Goal: Task Accomplishment & Management: Use online tool/utility

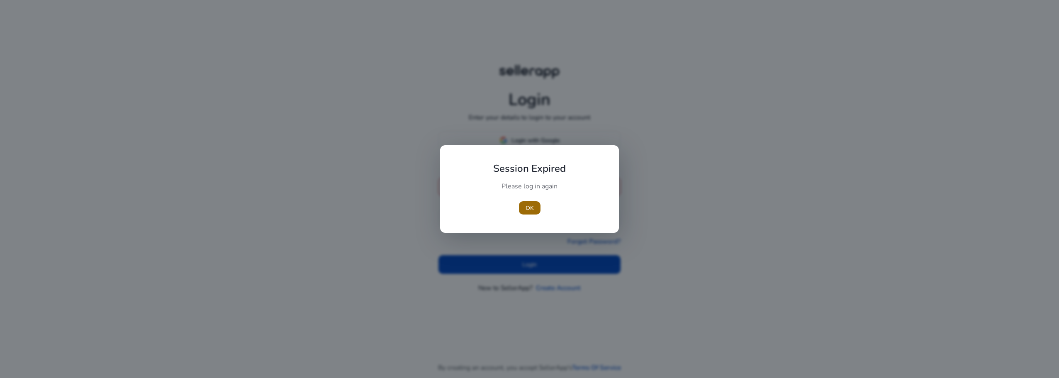
click at [534, 207] on span "OK" at bounding box center [530, 208] width 8 height 9
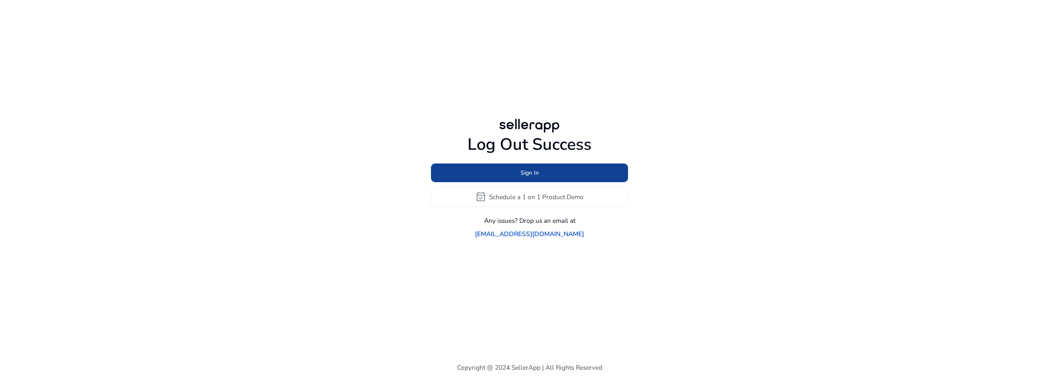
click at [549, 179] on span at bounding box center [529, 173] width 197 height 20
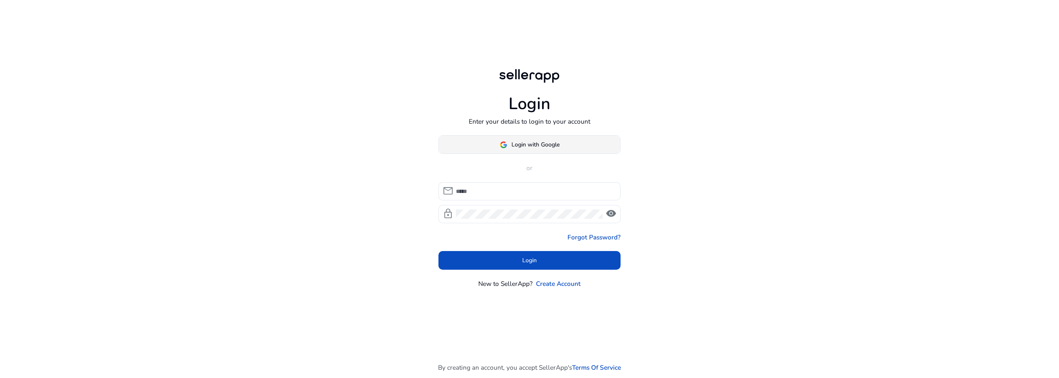
click at [550, 146] on span "Login with Google" at bounding box center [536, 144] width 48 height 9
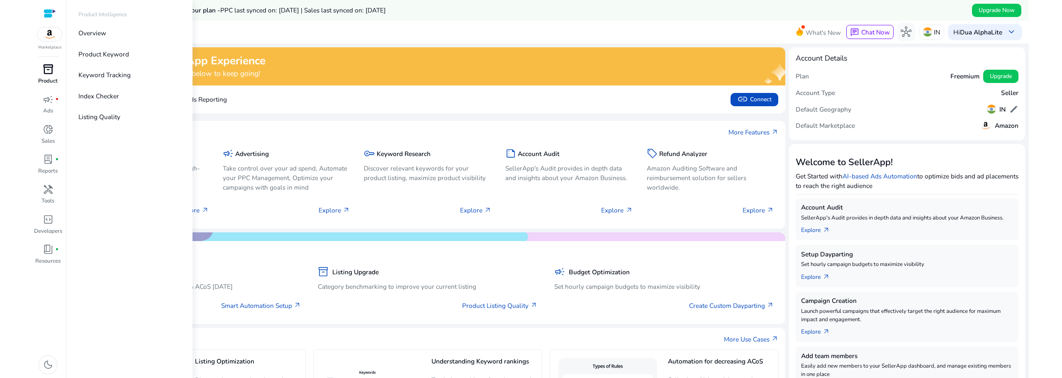
click at [45, 78] on p "Product" at bounding box center [47, 81] width 19 height 8
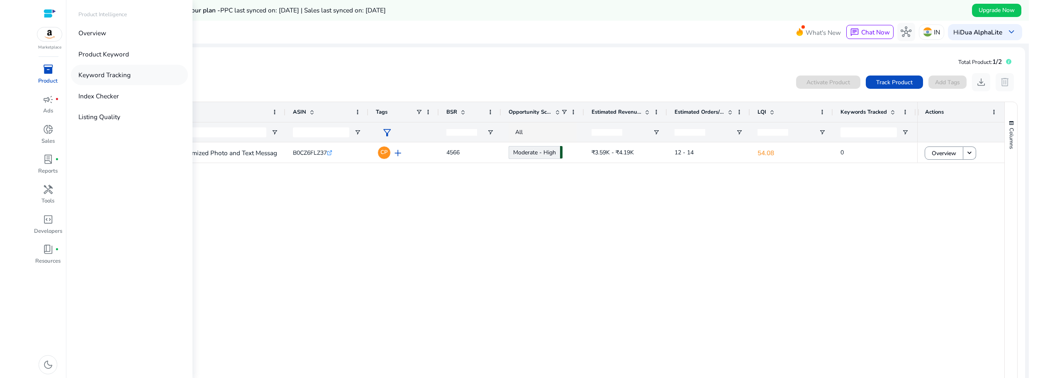
click at [110, 73] on p "Keyword Tracking" at bounding box center [104, 75] width 52 height 10
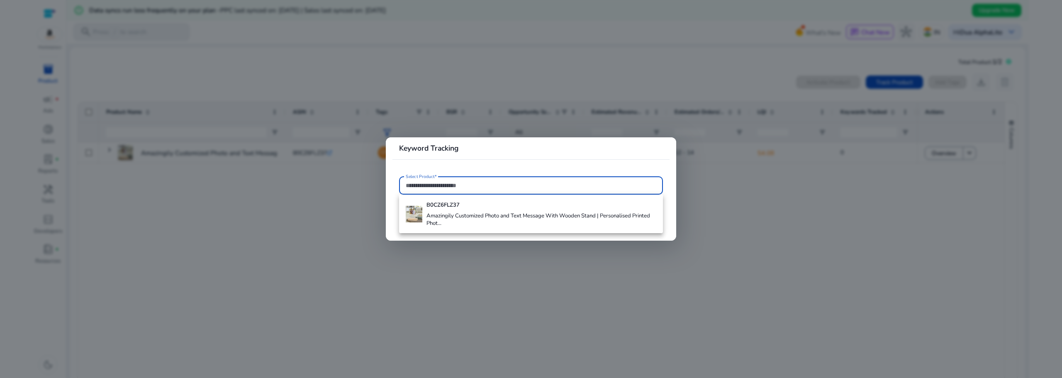
click at [461, 188] on input "Select Product*" at bounding box center [531, 185] width 251 height 9
paste input "**********"
type input "**********"
paste input "**********"
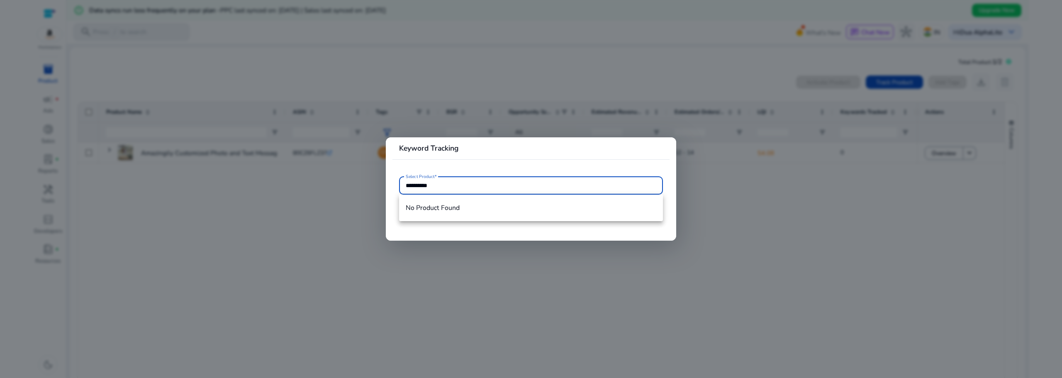
type input "**********"
drag, startPoint x: 445, startPoint y: 187, endPoint x: 395, endPoint y: 193, distance: 50.1
click at [395, 193] on mat-card-content "**********" at bounding box center [530, 189] width 277 height 27
click at [346, 155] on div at bounding box center [531, 189] width 1062 height 378
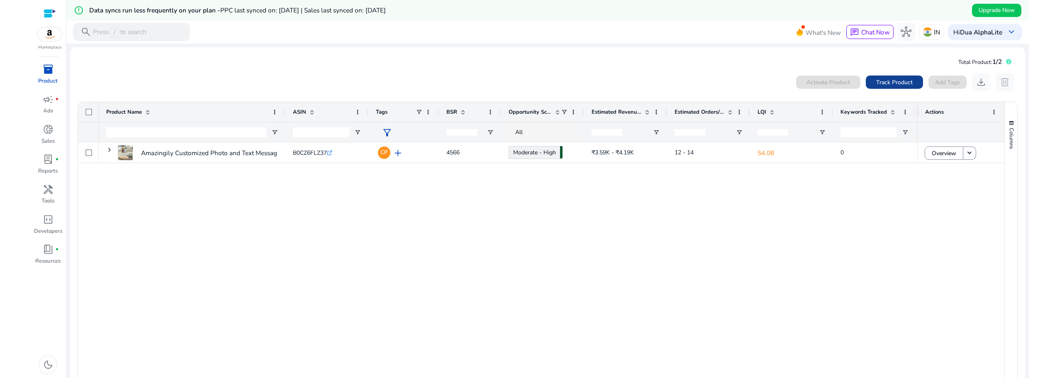
click at [894, 80] on span "Track Product" at bounding box center [894, 82] width 37 height 9
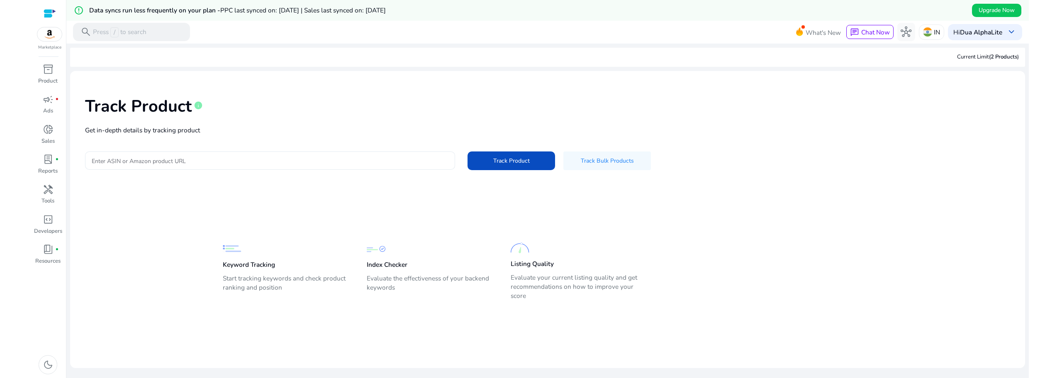
click at [295, 166] on div at bounding box center [270, 160] width 357 height 18
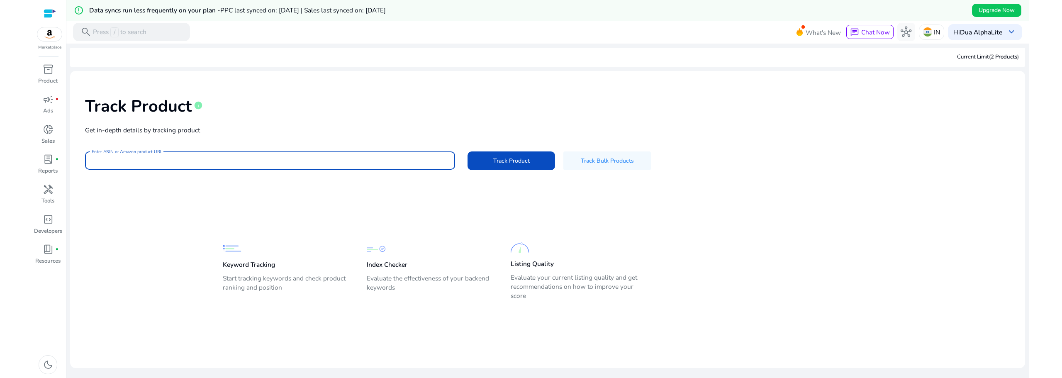
paste input "**********"
type input "**********"
click at [468, 151] on button "Track Product" at bounding box center [512, 160] width 88 height 19
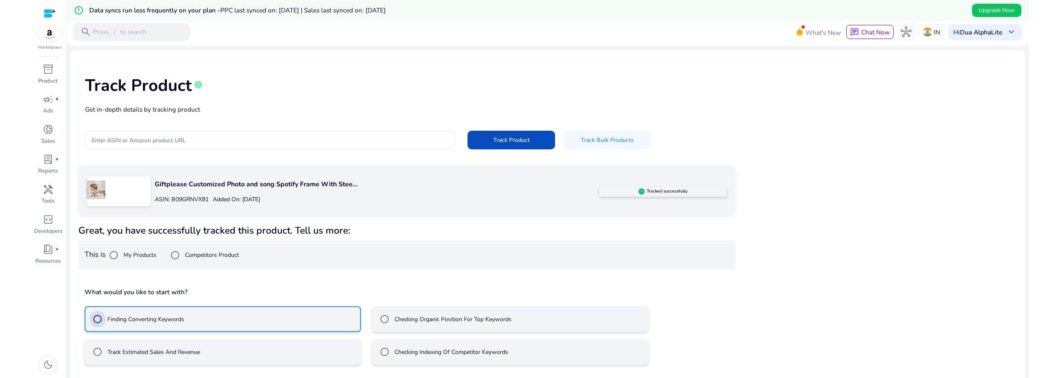
scroll to position [58, 0]
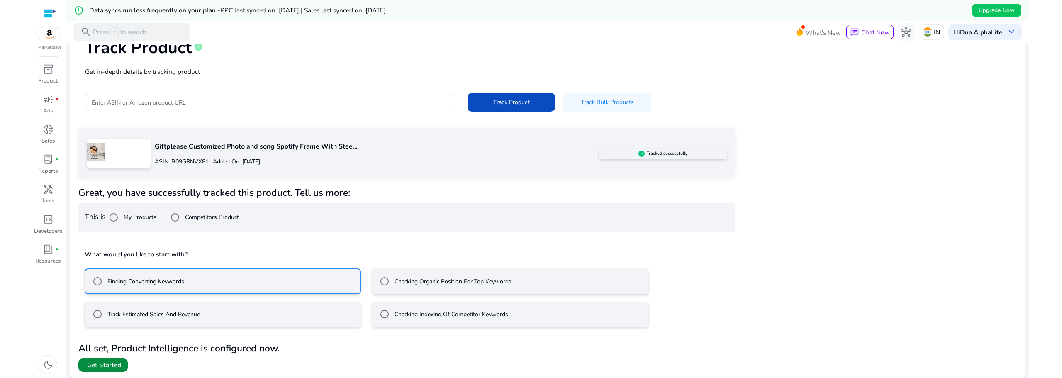
click at [97, 364] on span "Get Started" at bounding box center [104, 365] width 34 height 9
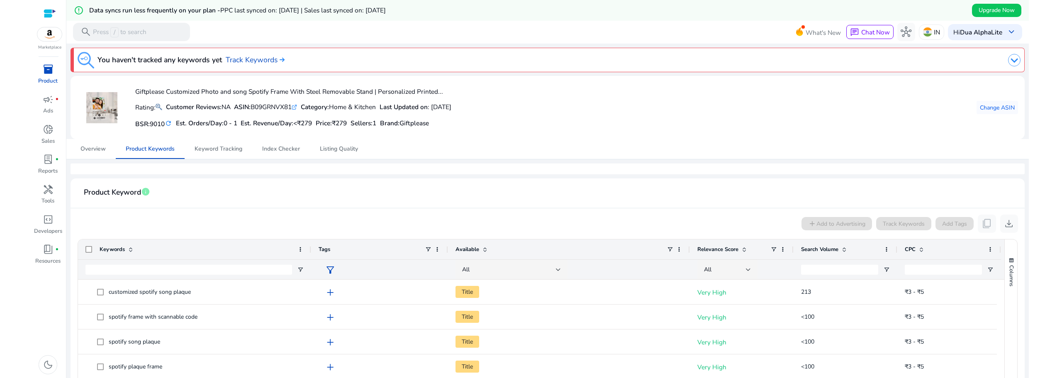
scroll to position [138, 0]
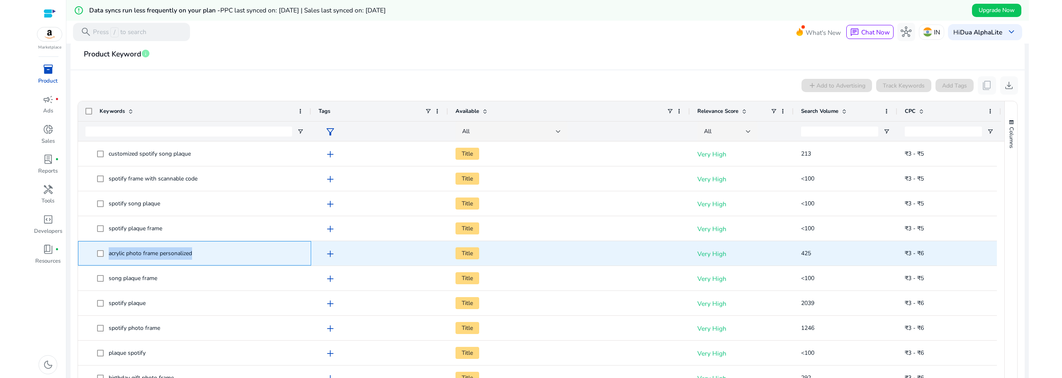
click at [102, 254] on span "acrylic photo frame personalized" at bounding box center [200, 253] width 207 height 17
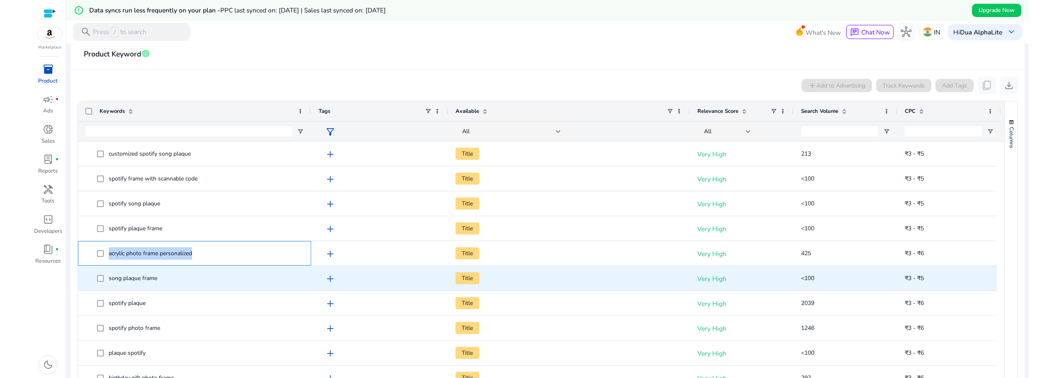
copy span "acrylic photo frame personalized"
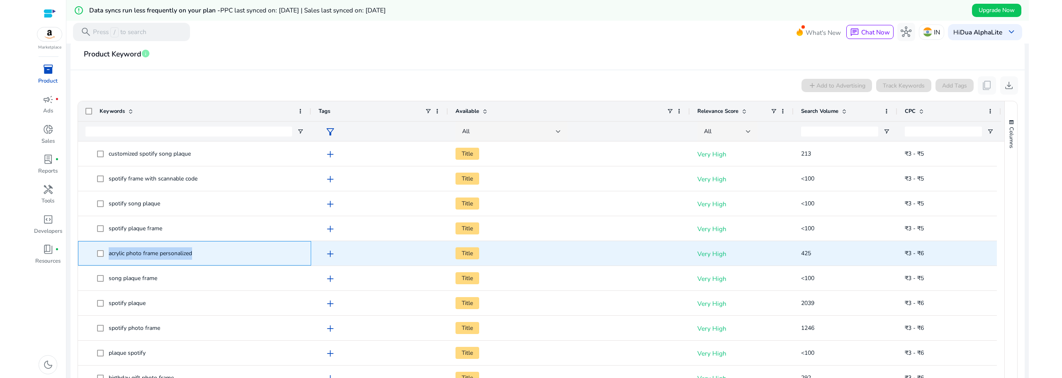
copy span "acrylic photo frame personalized"
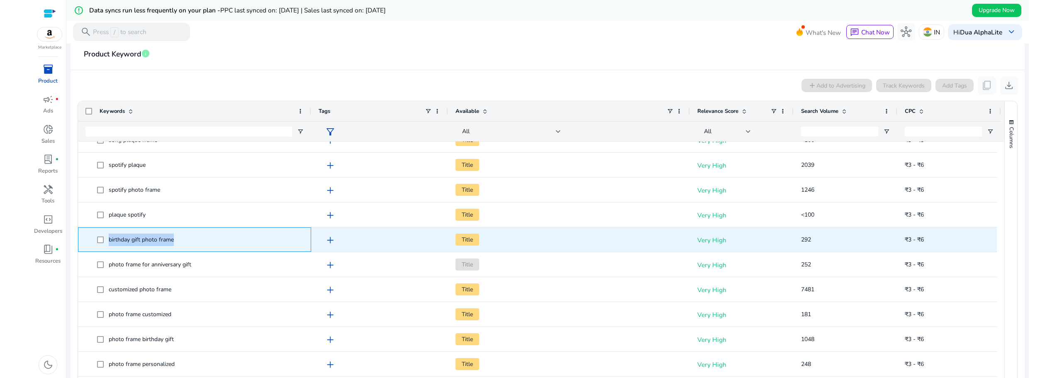
drag, startPoint x: 178, startPoint y: 240, endPoint x: 108, endPoint y: 240, distance: 70.1
click at [108, 240] on span "birthday gift photo frame" at bounding box center [200, 239] width 207 height 17
copy span "birthday gift photo frame"
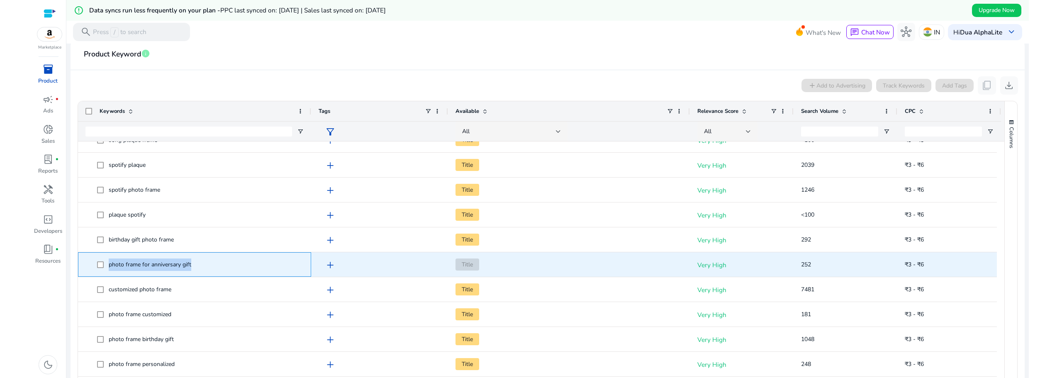
drag, startPoint x: 206, startPoint y: 263, endPoint x: 106, endPoint y: 275, distance: 100.3
click at [106, 275] on div "photo frame for anniversary gift" at bounding box center [194, 265] width 218 height 24
copy span "photo frame for anniversary gift"
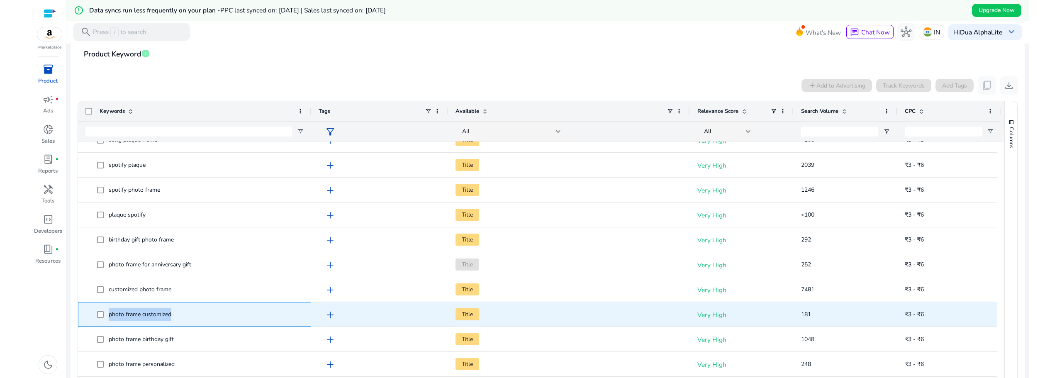
drag, startPoint x: 179, startPoint y: 315, endPoint x: 110, endPoint y: 322, distance: 69.6
click at [110, 322] on span "photo frame customized" at bounding box center [200, 314] width 207 height 17
copy span "photo frame customized"
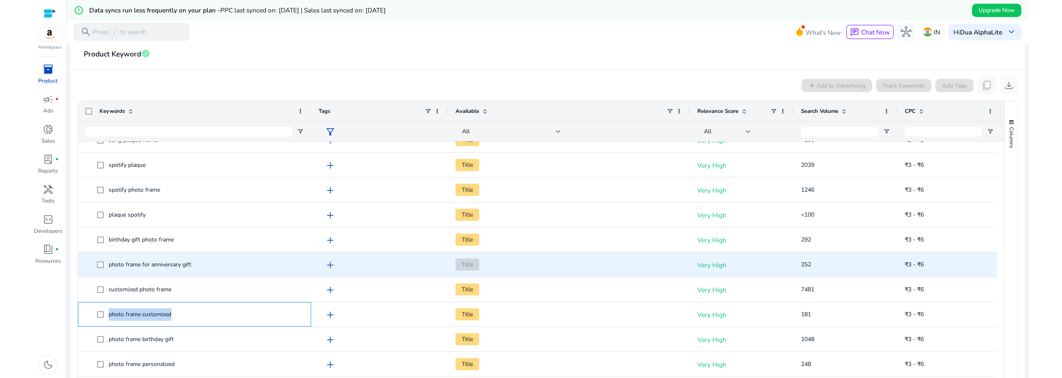
scroll to position [207, 0]
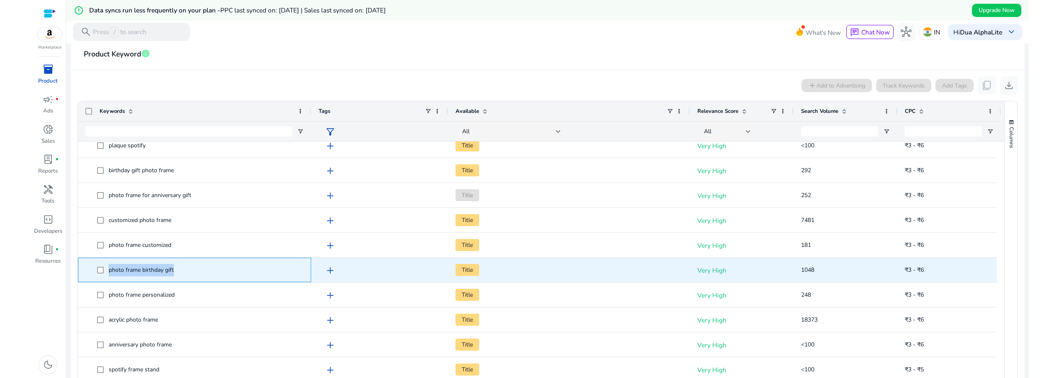
drag, startPoint x: 176, startPoint y: 271, endPoint x: 108, endPoint y: 274, distance: 68.5
click at [108, 274] on span "photo frame birthday gift" at bounding box center [200, 269] width 207 height 17
copy span "photo frame birthday gift"
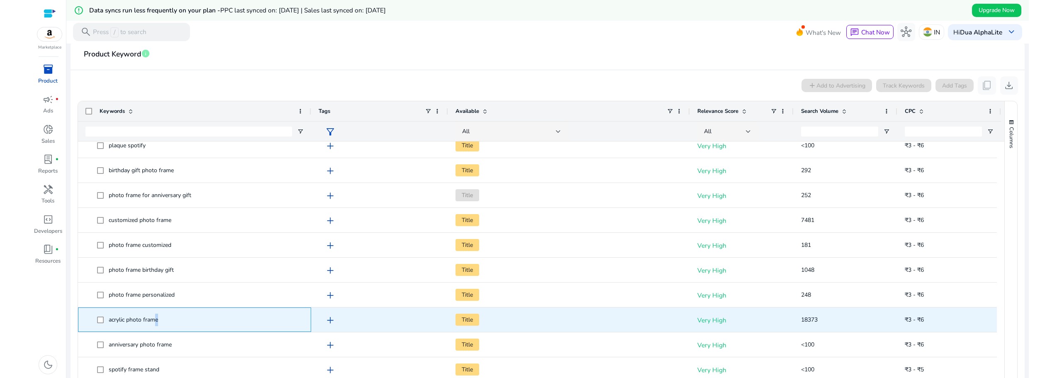
click at [155, 321] on span "acrylic photo frame" at bounding box center [200, 319] width 207 height 17
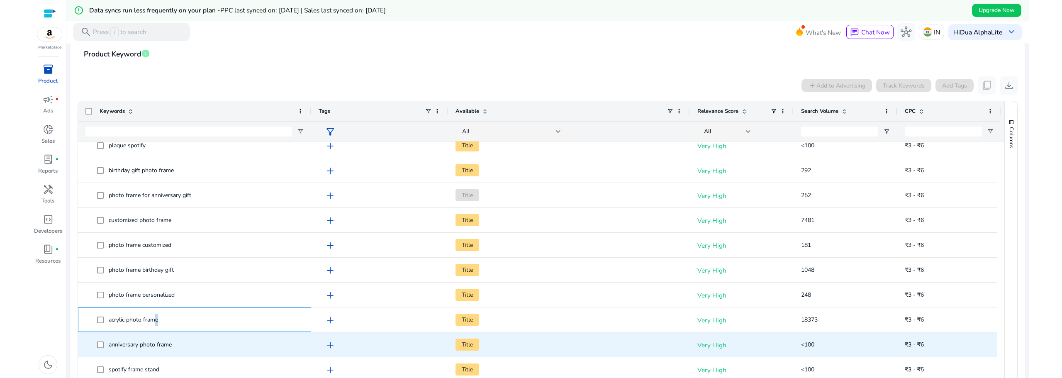
scroll to position [277, 0]
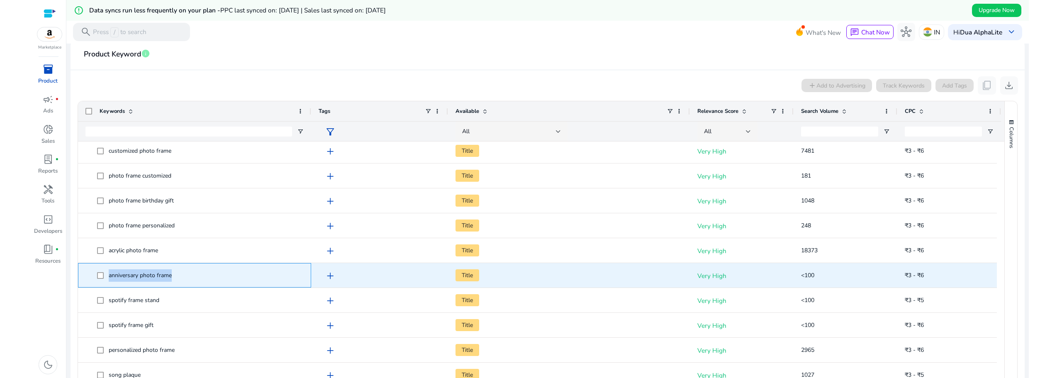
click at [101, 277] on span "anniversary photo frame" at bounding box center [200, 275] width 207 height 17
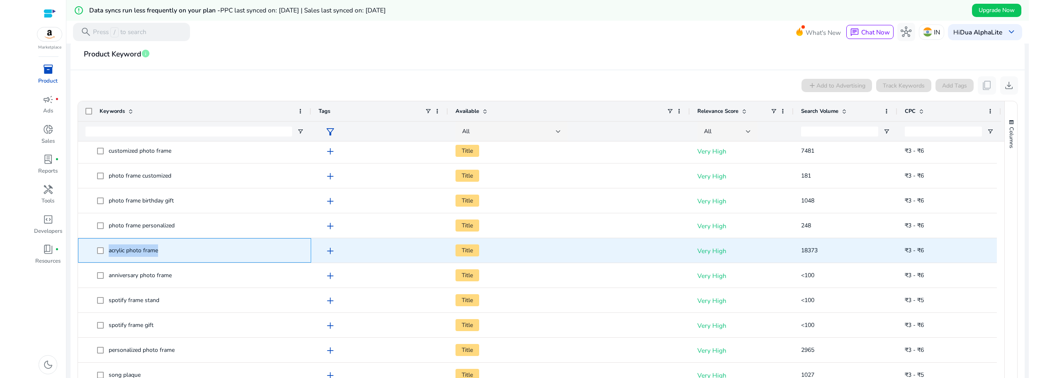
drag, startPoint x: 161, startPoint y: 249, endPoint x: 108, endPoint y: 255, distance: 53.5
click at [108, 255] on span "acrylic photo frame" at bounding box center [200, 250] width 207 height 17
copy span "acrylic photo frame"
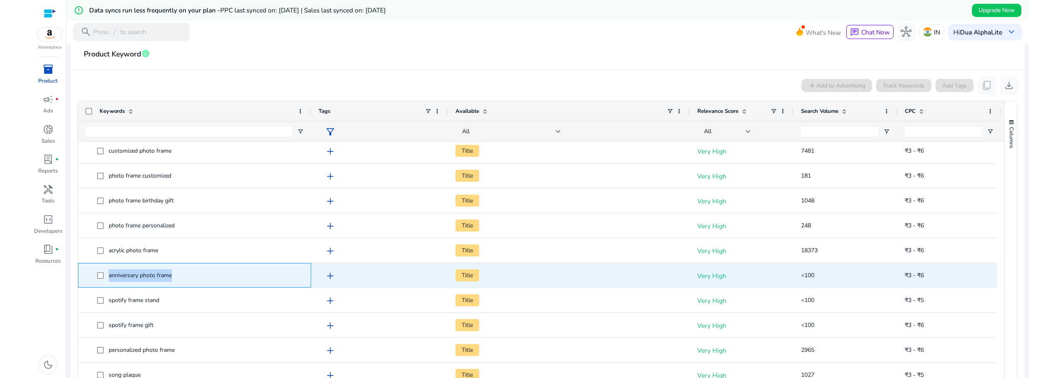
drag, startPoint x: 176, startPoint y: 277, endPoint x: 101, endPoint y: 281, distance: 75.6
click at [103, 283] on span "anniversary photo frame" at bounding box center [200, 275] width 207 height 17
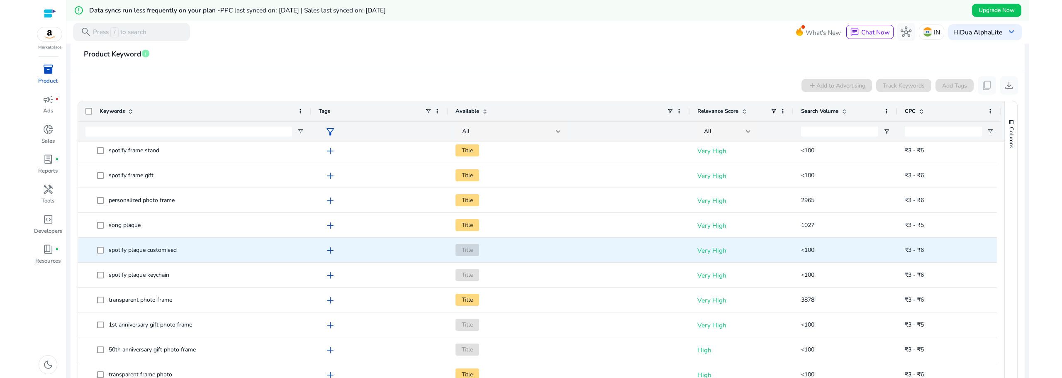
scroll to position [415, 0]
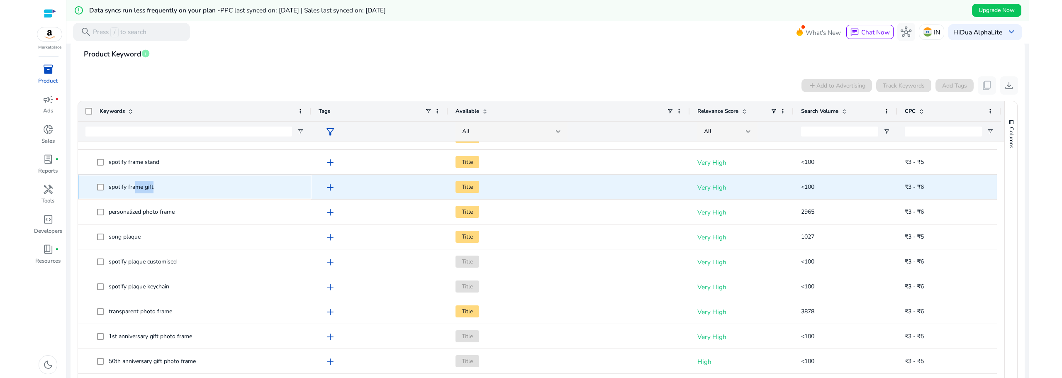
drag, startPoint x: 159, startPoint y: 187, endPoint x: 134, endPoint y: 188, distance: 25.3
click at [134, 188] on span "spotify frame gift" at bounding box center [200, 186] width 207 height 17
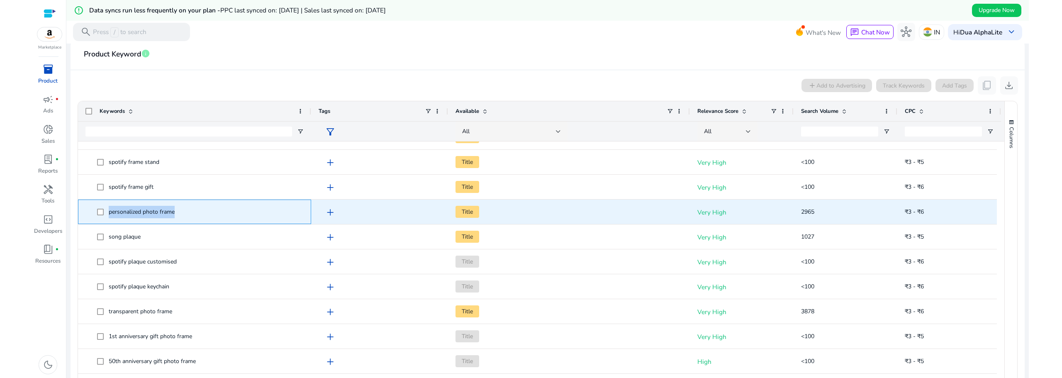
drag, startPoint x: 180, startPoint y: 211, endPoint x: 109, endPoint y: 213, distance: 71.8
click at [109, 213] on span "personalized photo frame" at bounding box center [200, 211] width 207 height 17
copy span "personalized photo frame"
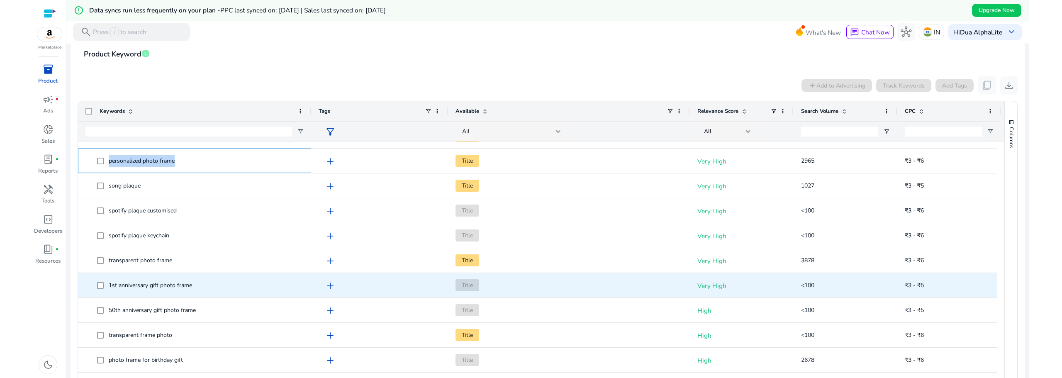
scroll to position [484, 0]
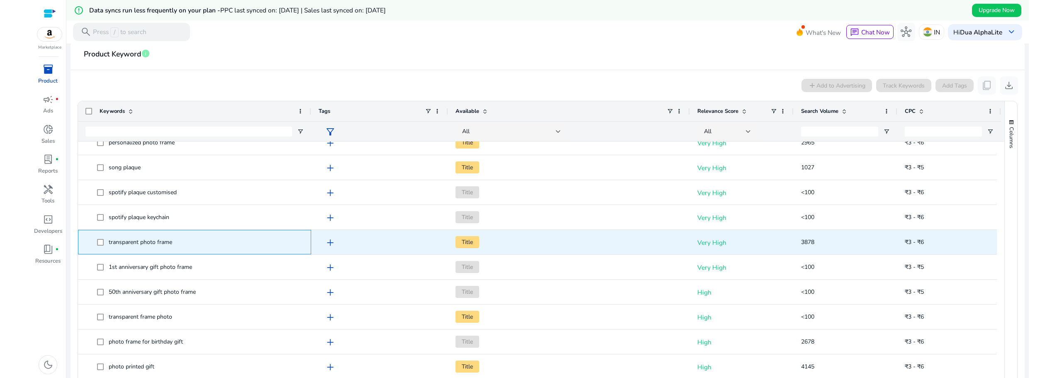
click at [174, 241] on span "transparent photo frame" at bounding box center [200, 242] width 207 height 17
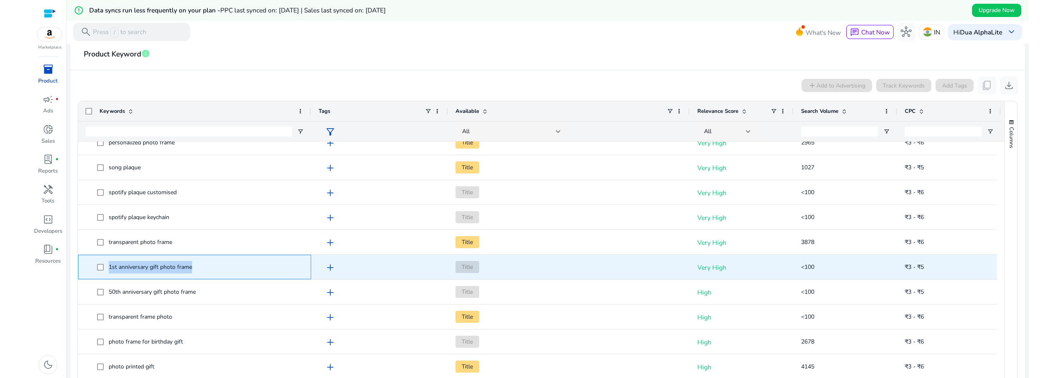
drag, startPoint x: 180, startPoint y: 272, endPoint x: 102, endPoint y: 275, distance: 78.0
click at [102, 275] on span "1st anniversary gift photo frame" at bounding box center [200, 266] width 207 height 17
copy span "1st anniversary gift photo frame"
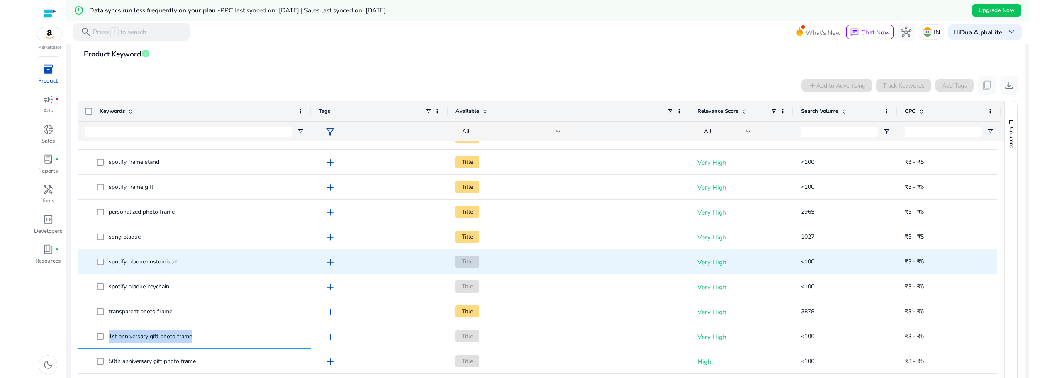
scroll to position [0, 0]
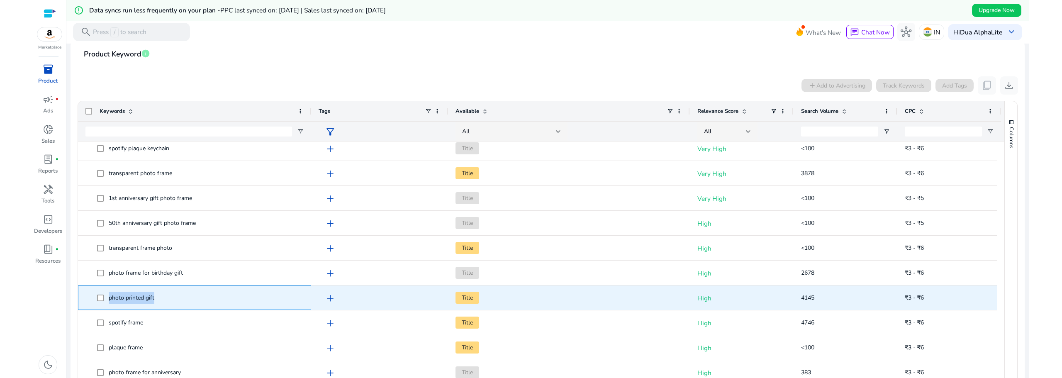
drag, startPoint x: 159, startPoint y: 298, endPoint x: 104, endPoint y: 298, distance: 55.2
click at [104, 298] on span "photo printed gift" at bounding box center [200, 297] width 207 height 17
copy span "photo printed gift"
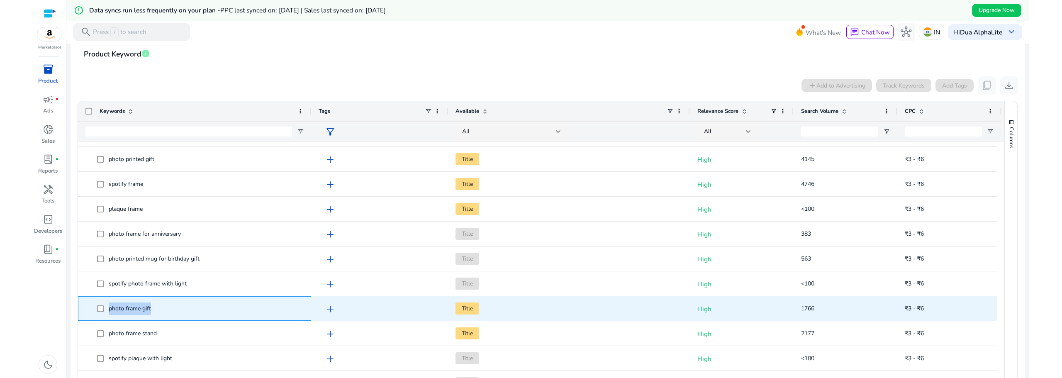
drag, startPoint x: 154, startPoint y: 312, endPoint x: 105, endPoint y: 312, distance: 49.4
click at [105, 312] on span "photo frame gift" at bounding box center [200, 308] width 207 height 17
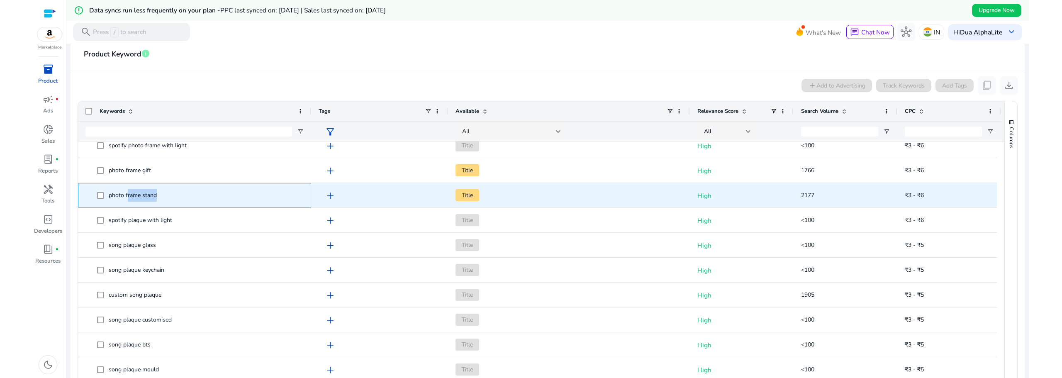
drag, startPoint x: 159, startPoint y: 195, endPoint x: 127, endPoint y: 203, distance: 33.3
click at [127, 203] on span "photo frame stand" at bounding box center [200, 195] width 207 height 17
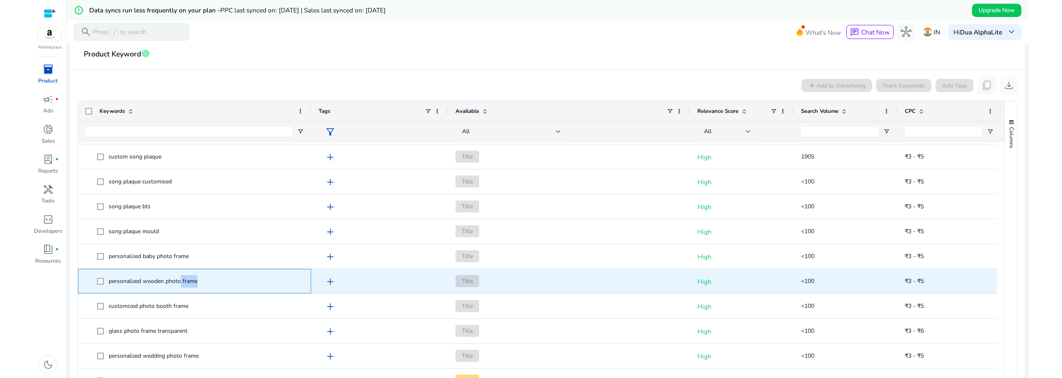
drag, startPoint x: 188, startPoint y: 282, endPoint x: 180, endPoint y: 281, distance: 7.9
click at [180, 281] on span "personalized wooden photo frame" at bounding box center [200, 281] width 207 height 17
click at [201, 283] on span "personalized wooden photo frame" at bounding box center [200, 281] width 207 height 17
drag, startPoint x: 202, startPoint y: 283, endPoint x: 164, endPoint y: 280, distance: 38.3
click at [162, 282] on span "personalized wooden photo frame" at bounding box center [200, 281] width 207 height 17
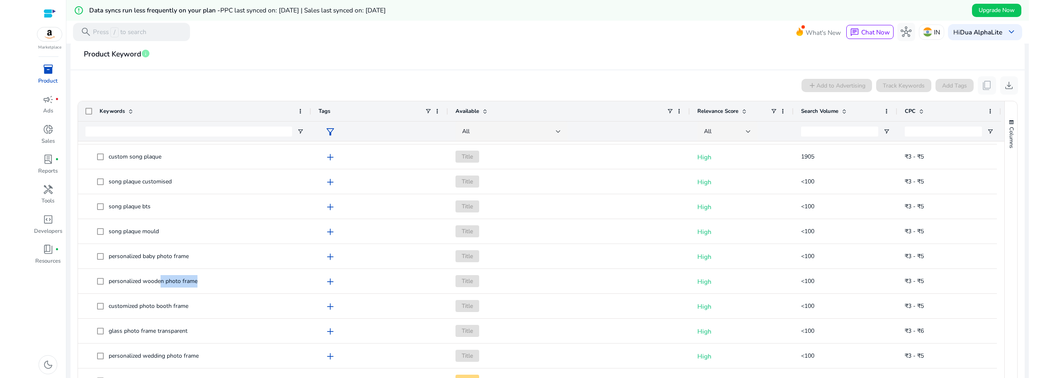
click at [815, 110] on span "Search Volume" at bounding box center [819, 110] width 37 height 7
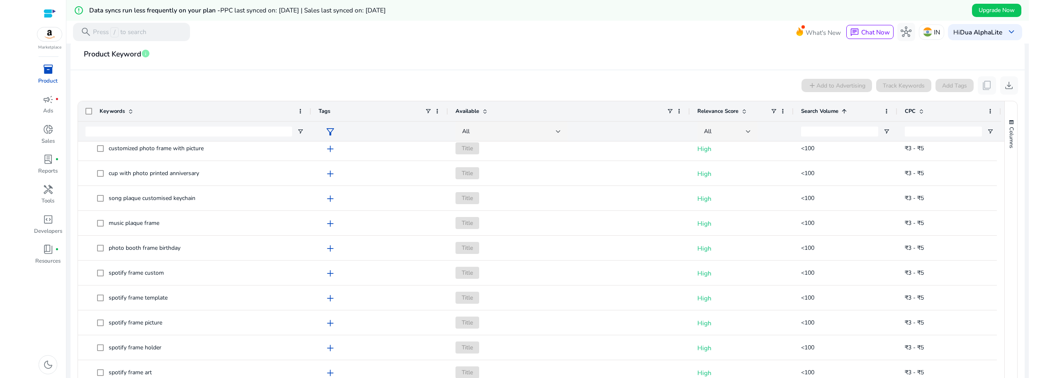
click at [813, 111] on span "Search Volume" at bounding box center [819, 110] width 37 height 7
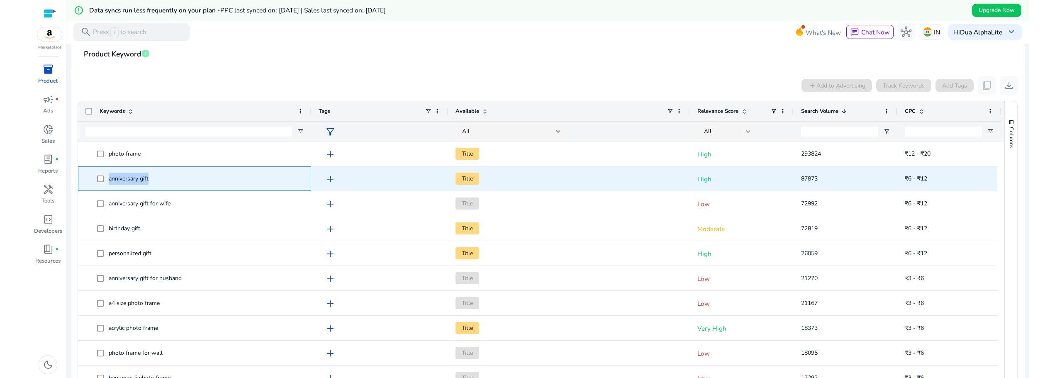
drag, startPoint x: 150, startPoint y: 178, endPoint x: 92, endPoint y: 179, distance: 58.1
click at [92, 179] on span "anniversary gift" at bounding box center [194, 178] width 218 height 17
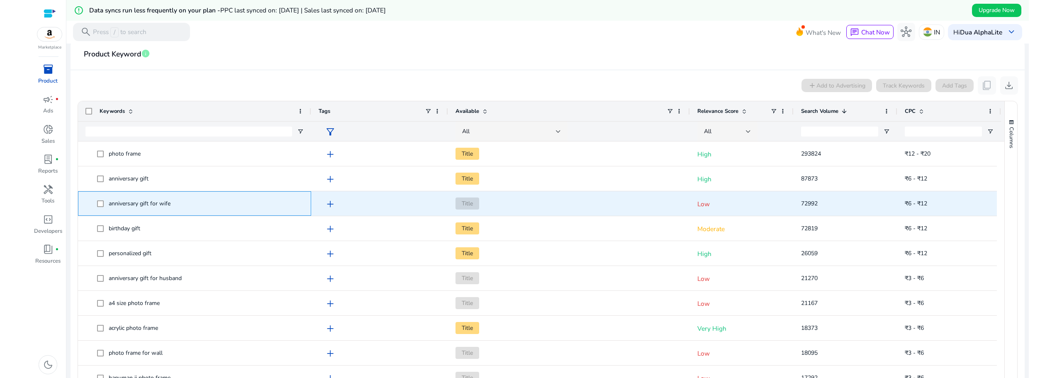
click at [171, 206] on span "anniversary gift for wife" at bounding box center [200, 203] width 207 height 17
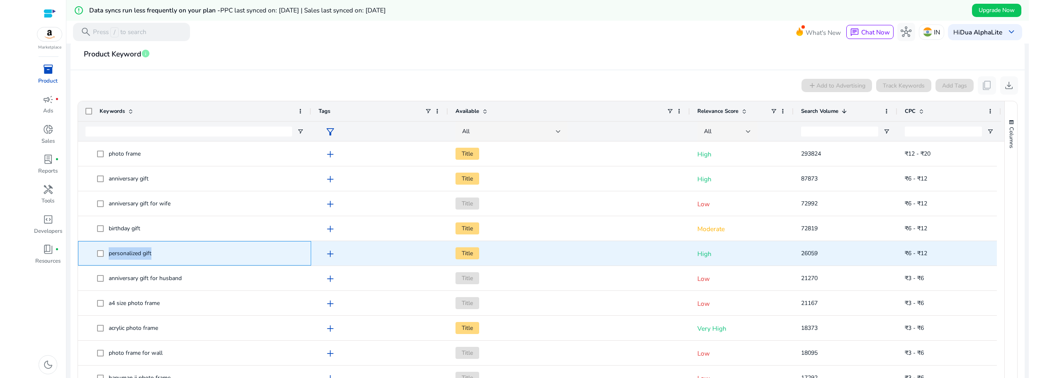
drag, startPoint x: 152, startPoint y: 255, endPoint x: 107, endPoint y: 252, distance: 45.3
click at [107, 252] on span "personalized gift" at bounding box center [200, 253] width 207 height 17
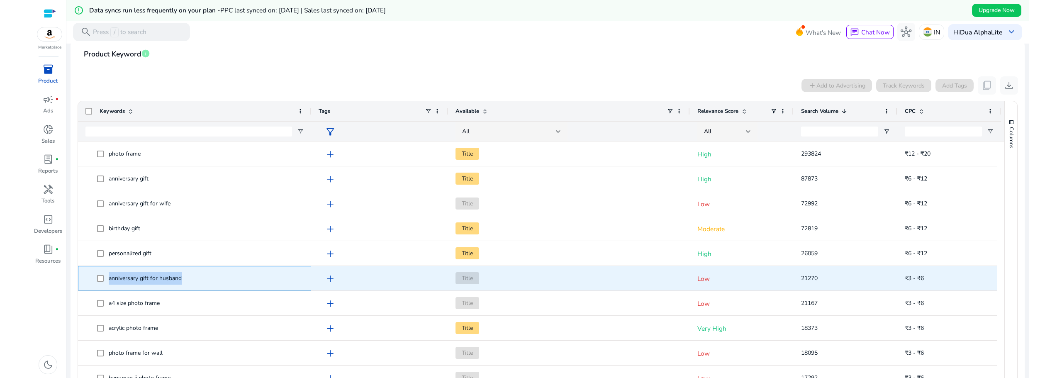
drag, startPoint x: 186, startPoint y: 277, endPoint x: 107, endPoint y: 283, distance: 79.1
click at [107, 283] on span "anniversary gift for husband" at bounding box center [200, 278] width 207 height 17
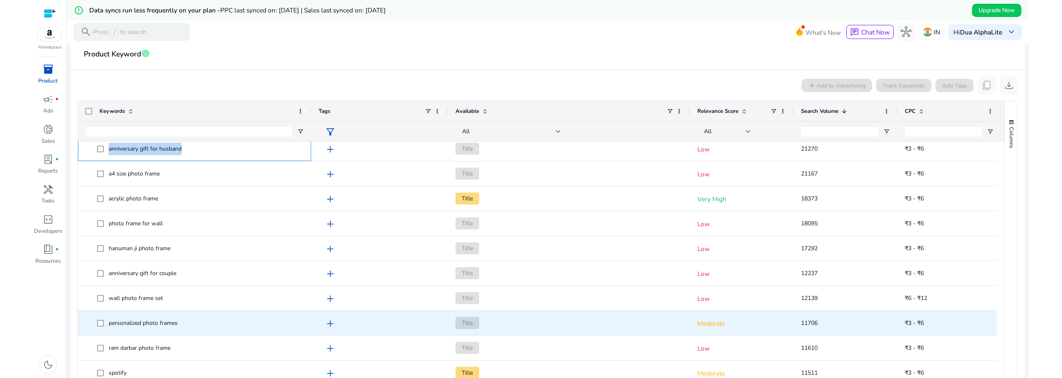
scroll to position [138, 0]
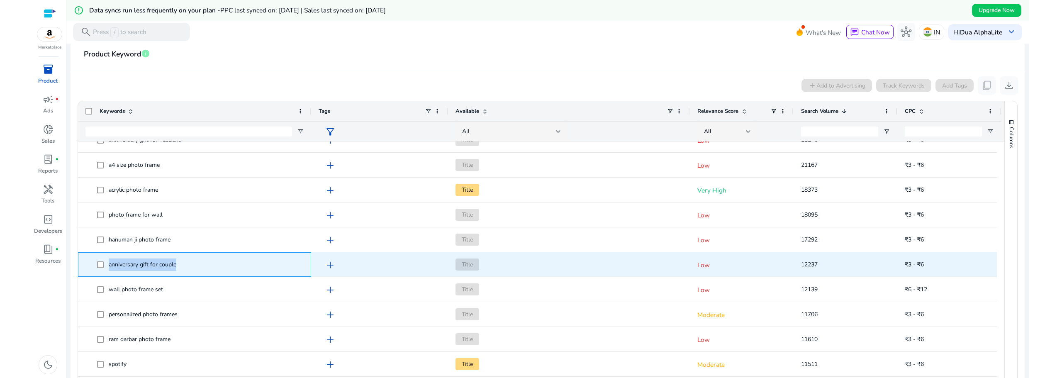
click at [101, 266] on span "anniversary gift for couple" at bounding box center [200, 264] width 207 height 17
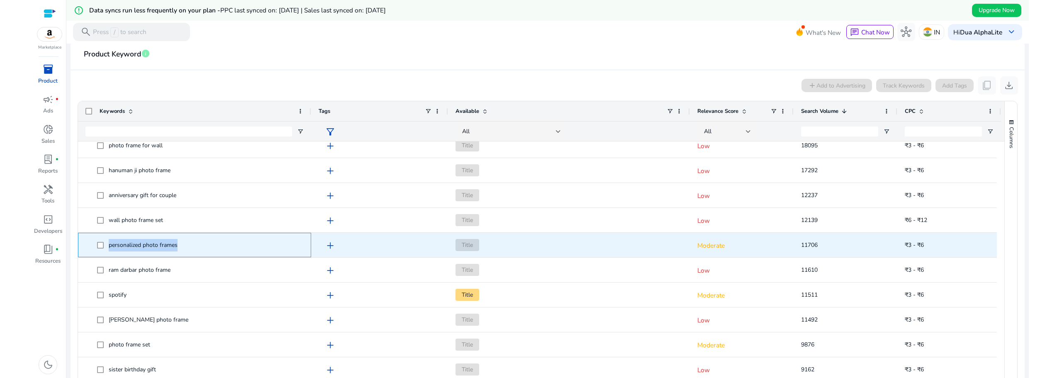
drag, startPoint x: 186, startPoint y: 246, endPoint x: 109, endPoint y: 247, distance: 77.2
click at [109, 247] on span "personalized photo frames" at bounding box center [200, 244] width 207 height 17
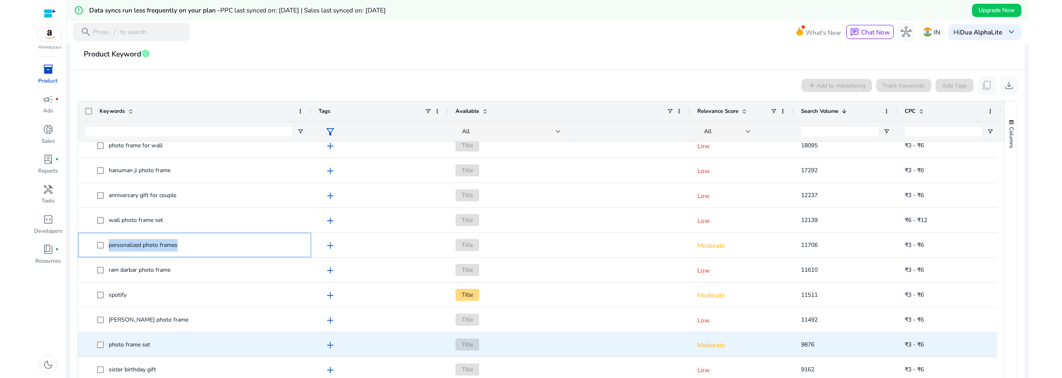
scroll to position [277, 0]
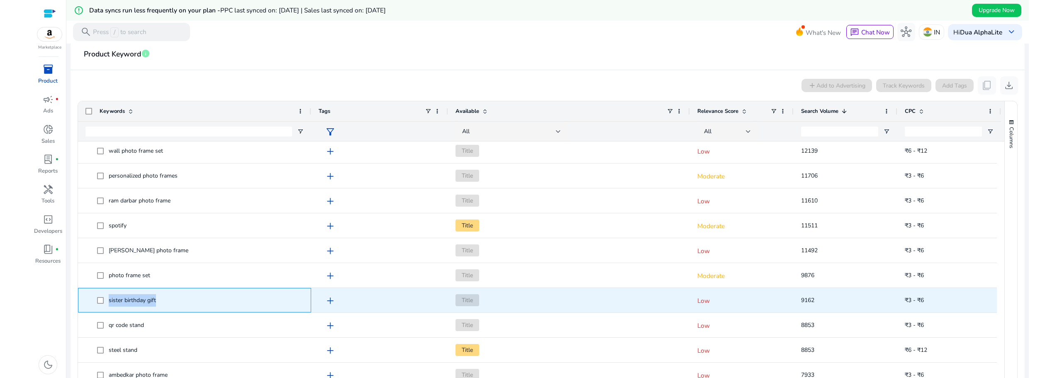
drag, startPoint x: 158, startPoint y: 301, endPoint x: 110, endPoint y: 302, distance: 48.1
click at [110, 302] on span "sister birthday gift" at bounding box center [200, 300] width 207 height 17
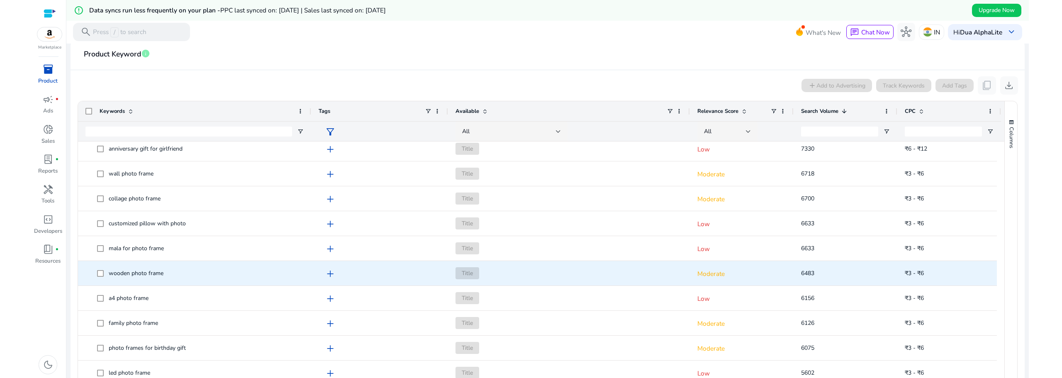
scroll to position [622, 0]
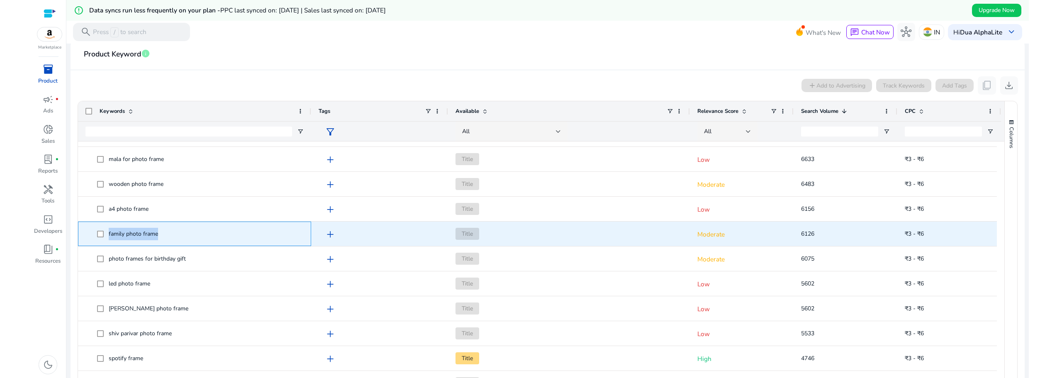
drag, startPoint x: 158, startPoint y: 235, endPoint x: 107, endPoint y: 236, distance: 51.0
click at [107, 236] on span "family photo frame" at bounding box center [200, 233] width 207 height 17
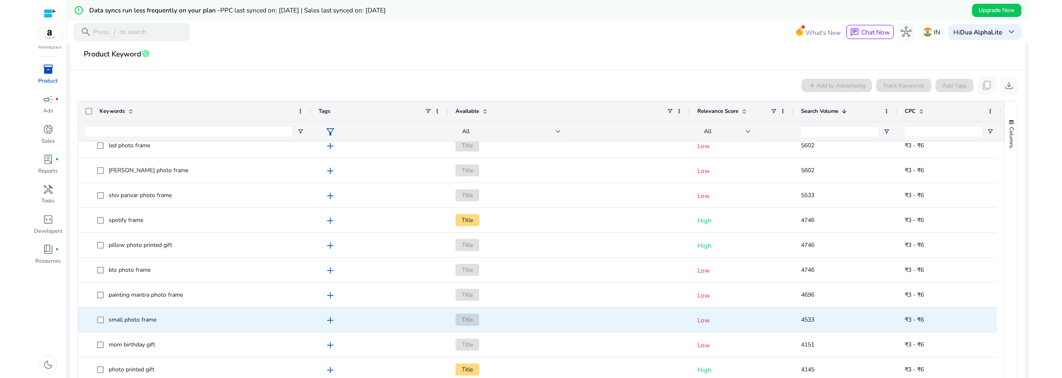
scroll to position [899, 0]
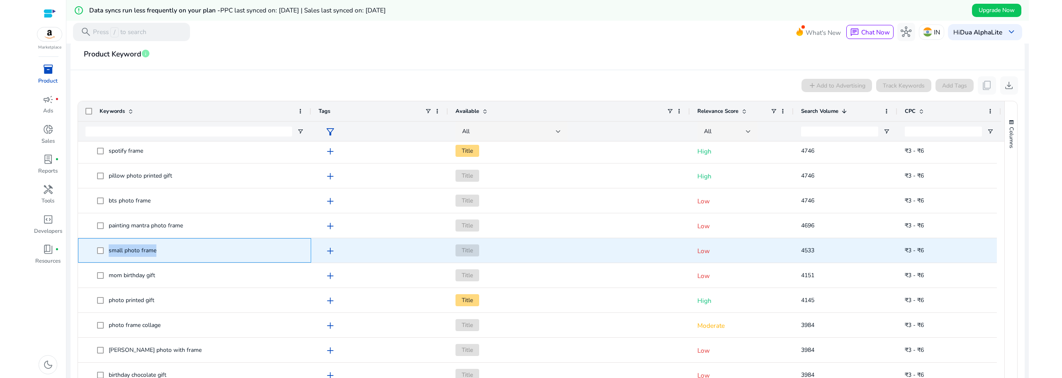
drag, startPoint x: 161, startPoint y: 249, endPoint x: 110, endPoint y: 252, distance: 51.5
click at [110, 252] on span "small photo frame" at bounding box center [200, 250] width 207 height 17
copy span "small photo frame"
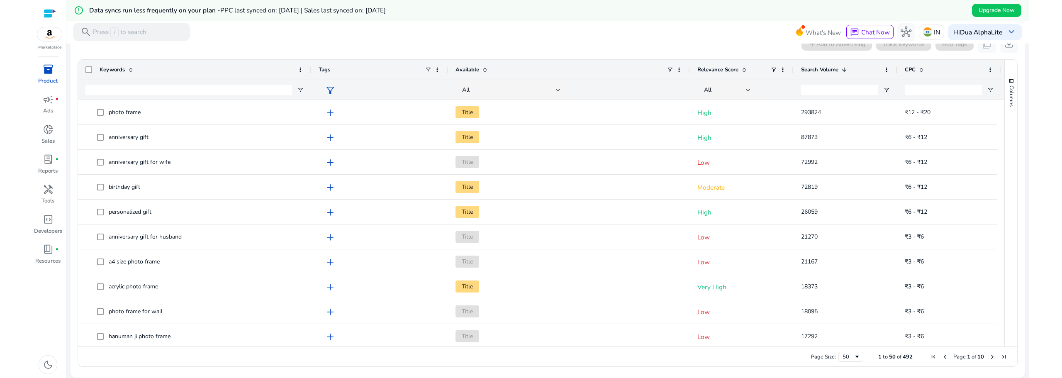
scroll to position [0, 0]
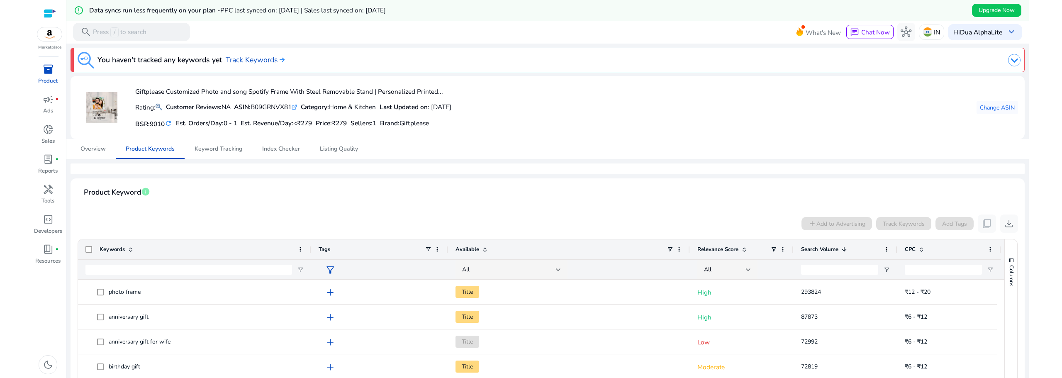
click at [1008, 58] on img at bounding box center [1014, 60] width 12 height 12
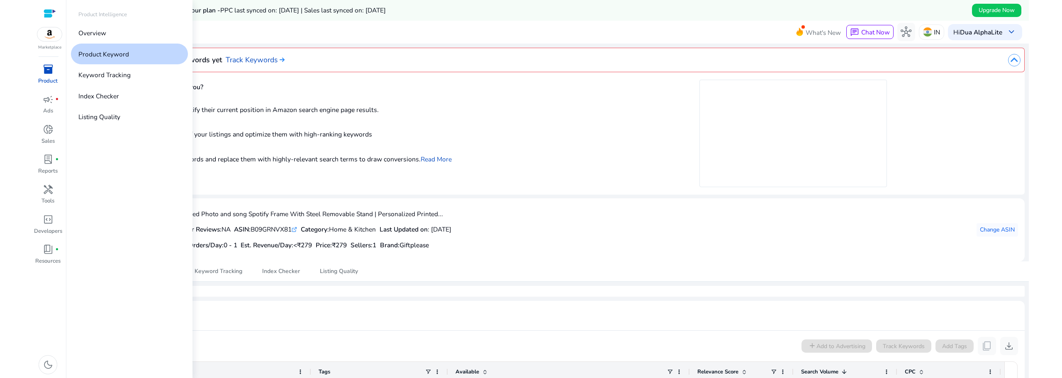
click at [46, 71] on span "inventory_2" at bounding box center [48, 69] width 11 height 11
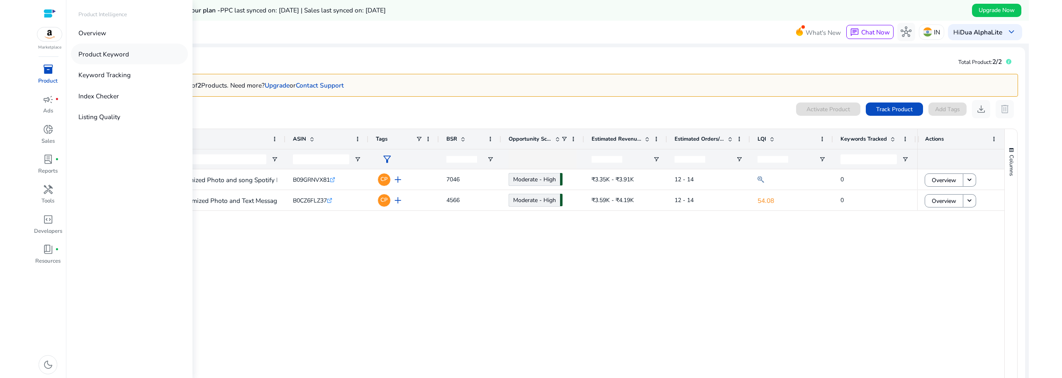
click at [131, 53] on link "Product Keyword" at bounding box center [129, 54] width 117 height 20
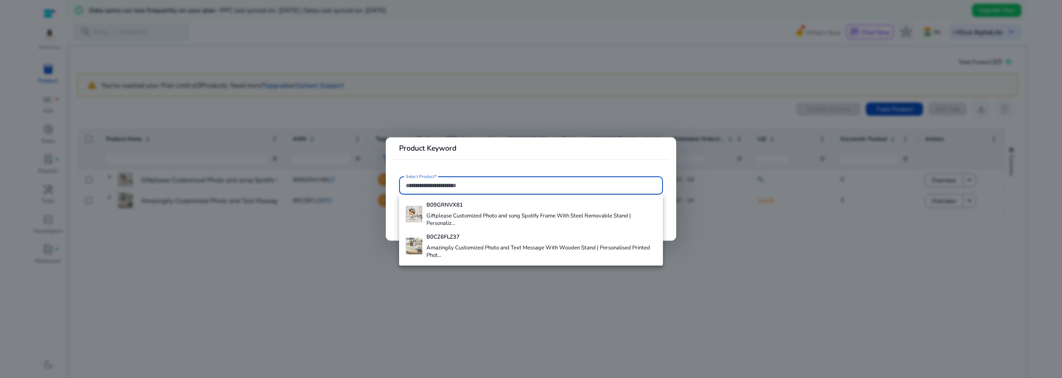
click at [432, 185] on input "Select Product*" at bounding box center [531, 185] width 251 height 9
paste input "**********"
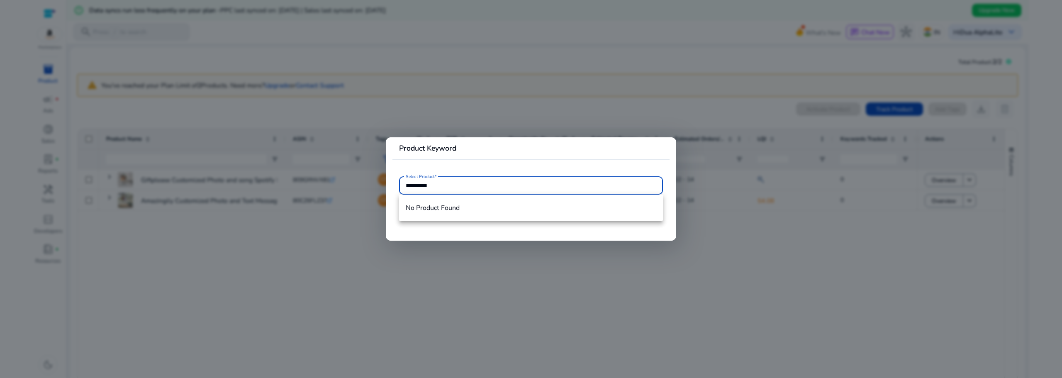
type input "**********"
click at [264, 253] on div at bounding box center [531, 189] width 1062 height 378
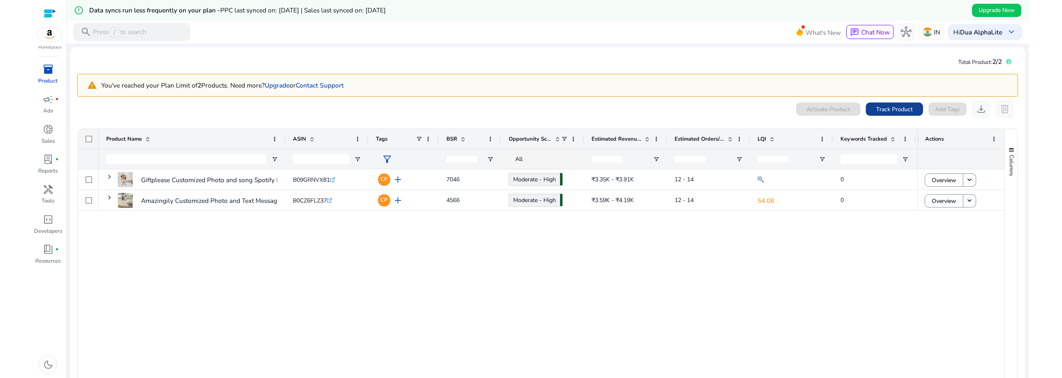
click at [903, 110] on span "Track Product" at bounding box center [894, 109] width 37 height 9
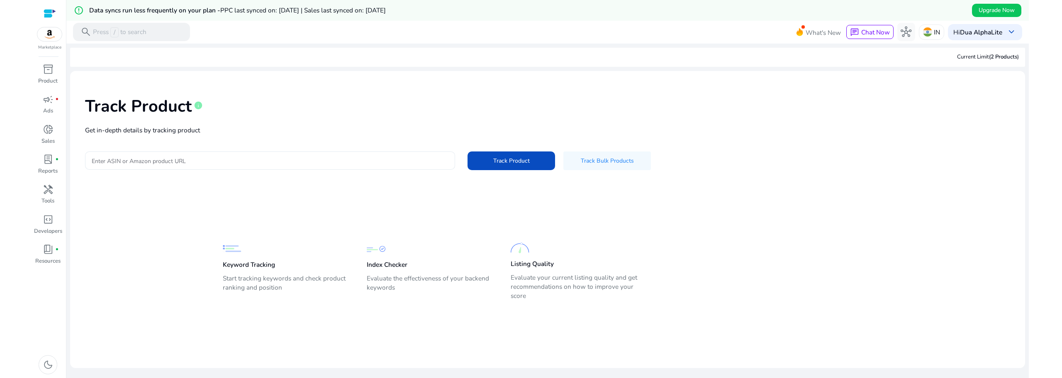
click at [202, 162] on input "Enter ASIN or Amazon product URL" at bounding box center [270, 160] width 357 height 9
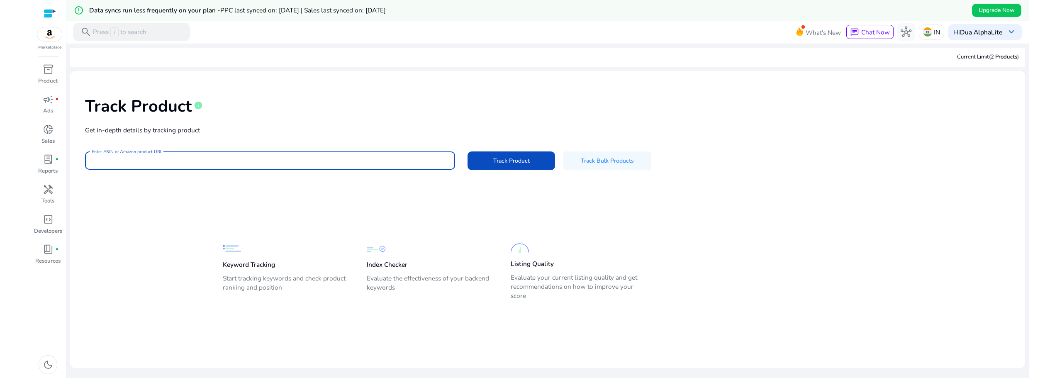
paste input "**********"
type input "**********"
click at [468, 151] on button "Track Product" at bounding box center [512, 160] width 88 height 19
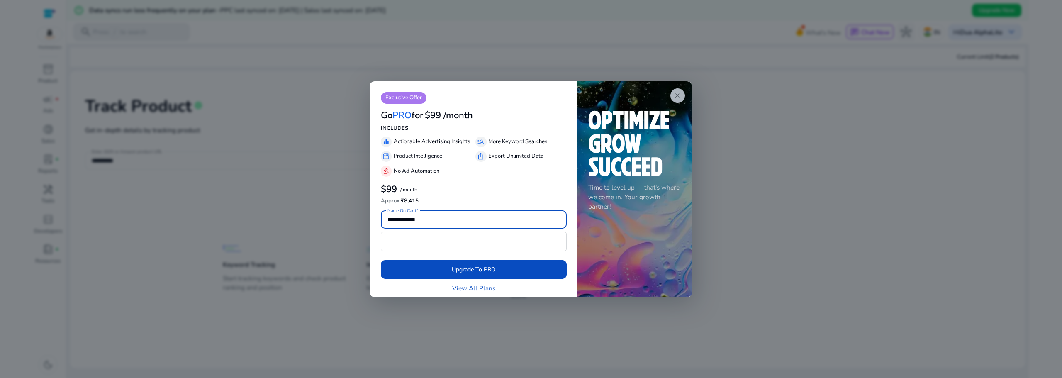
click at [675, 95] on span "close" at bounding box center [677, 95] width 7 height 7
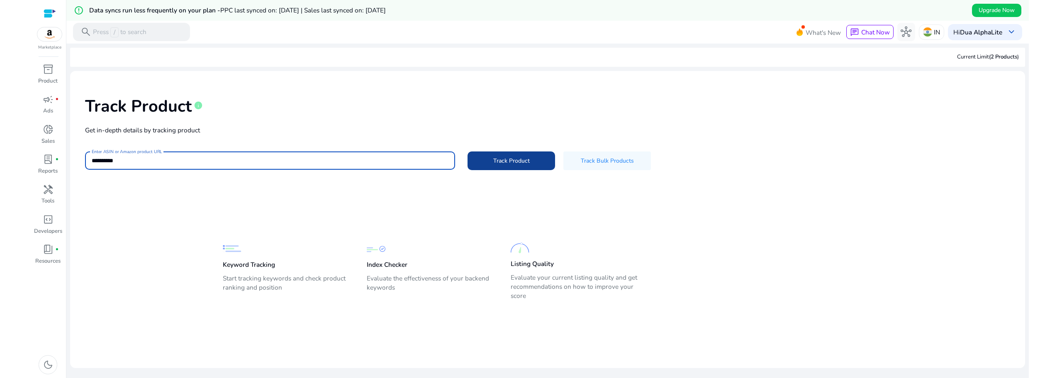
click at [505, 163] on span "Track Product" at bounding box center [511, 160] width 37 height 9
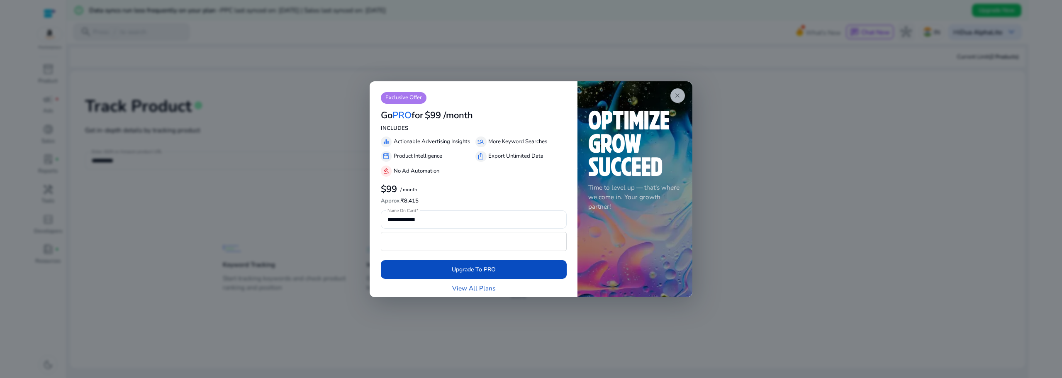
click at [676, 95] on span "close" at bounding box center [677, 95] width 7 height 7
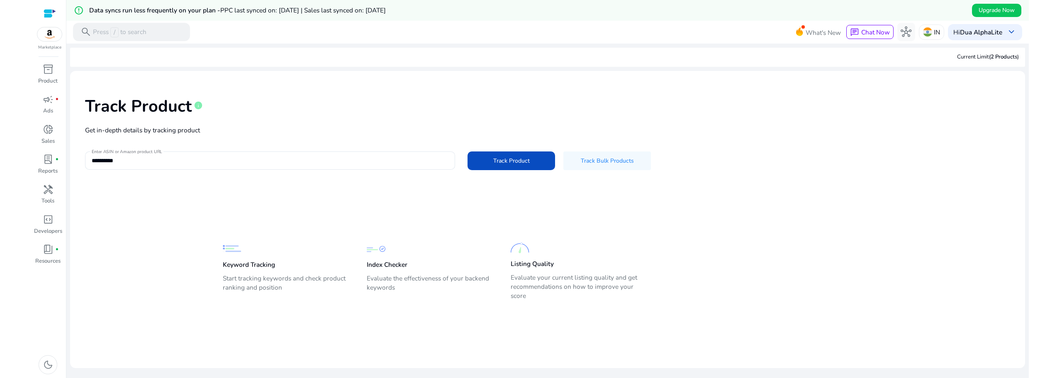
click at [54, 19] on div at bounding box center [50, 13] width 12 height 12
click at [46, 10] on div at bounding box center [50, 14] width 12 height 10
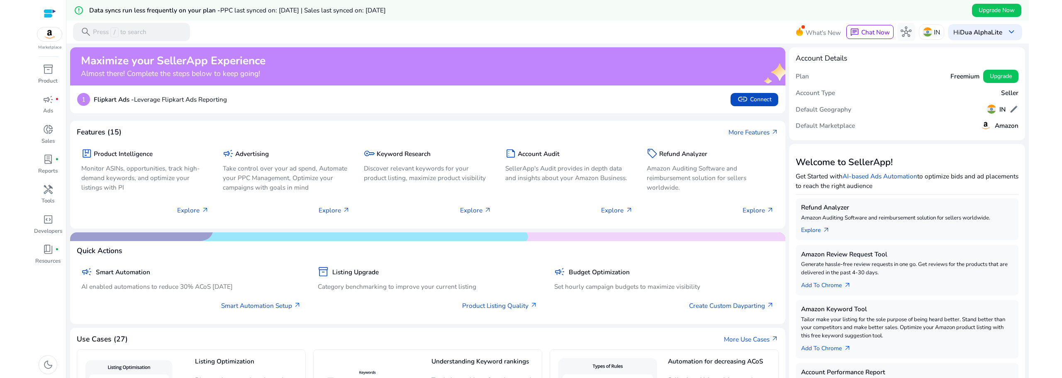
click at [49, 35] on img at bounding box center [49, 34] width 25 height 14
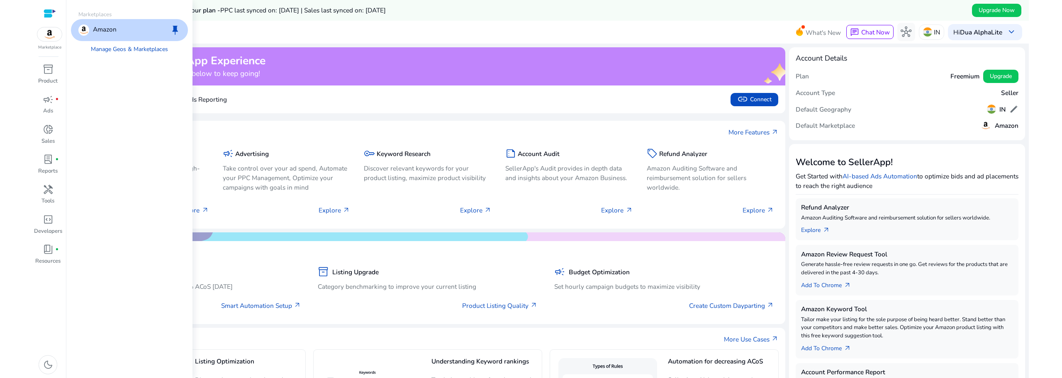
click at [115, 33] on p "Amazon" at bounding box center [105, 29] width 24 height 11
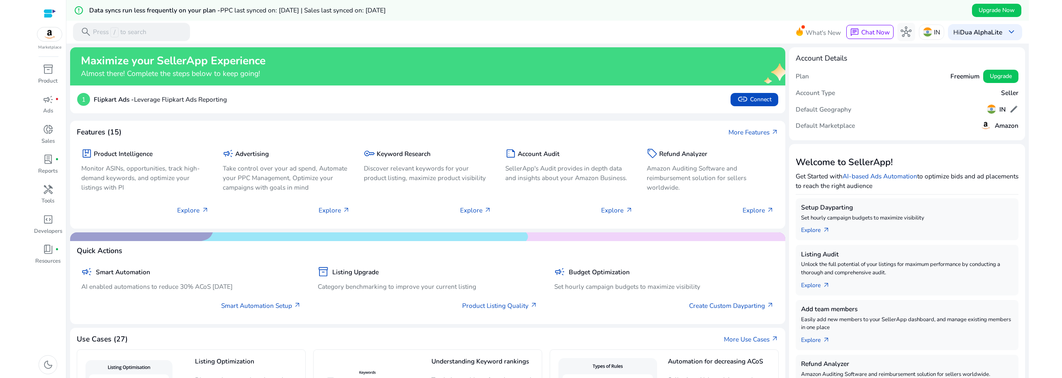
click at [999, 124] on h5 "Amazon" at bounding box center [1007, 125] width 24 height 7
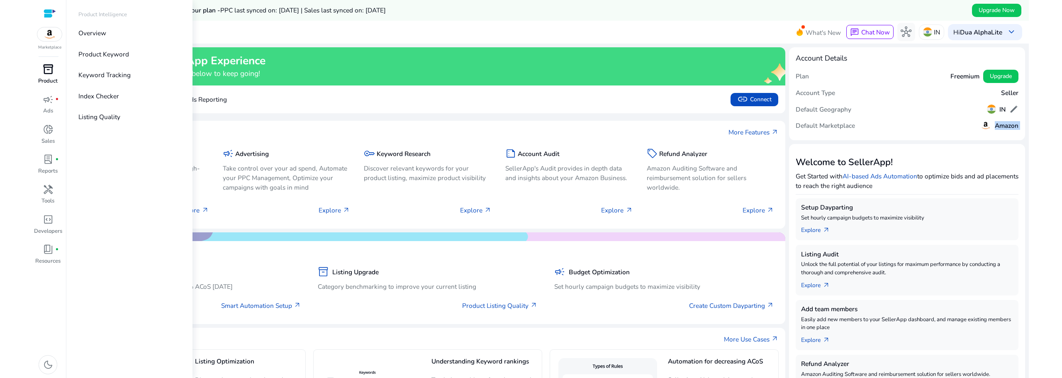
click at [49, 71] on span "inventory_2" at bounding box center [48, 69] width 11 height 11
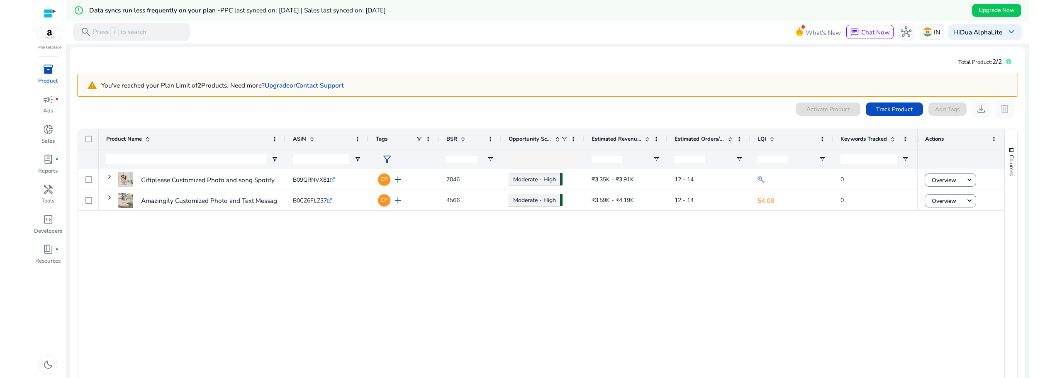
click at [377, 308] on div "Giftplease Customized Photo and song Spotify Frame With Steel... B09GRNVX81 .st…" at bounding box center [508, 291] width 819 height 244
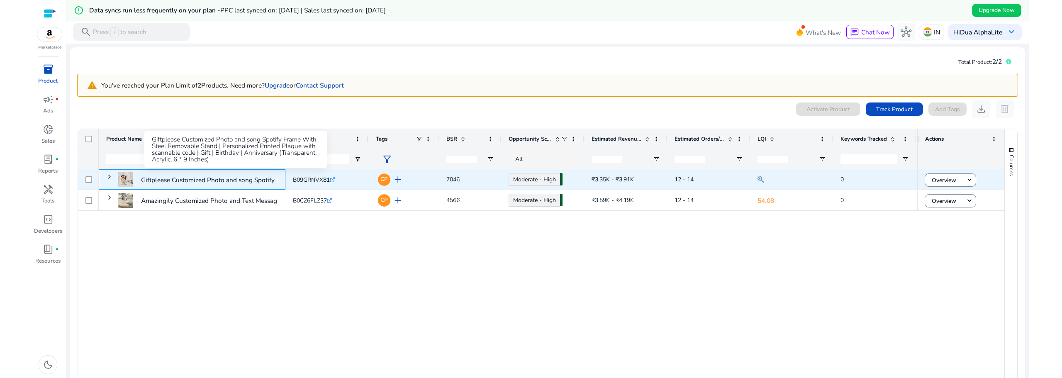
click at [152, 176] on p "Giftplease Customized Photo and song Spotify Frame With Steel..." at bounding box center [236, 179] width 190 height 17
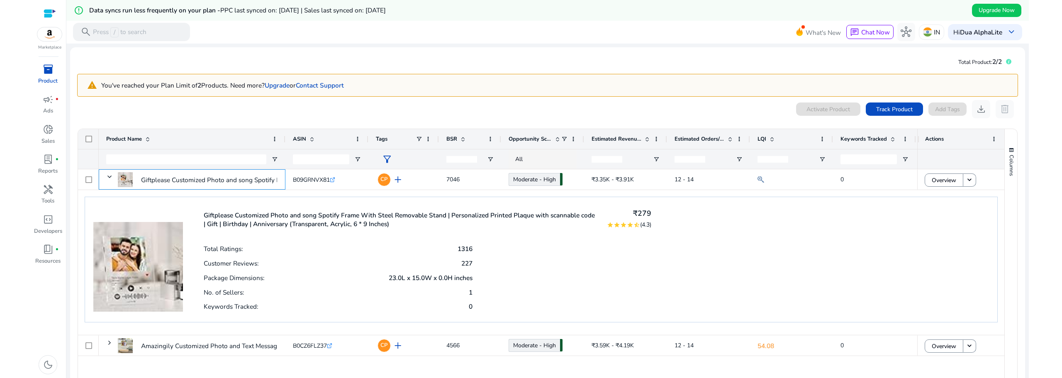
scroll to position [69, 0]
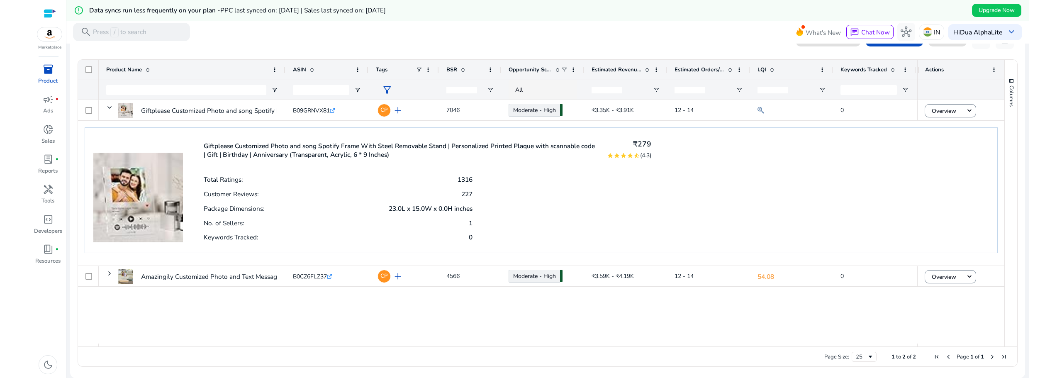
click at [860, 70] on span "Keywords Tracked" at bounding box center [864, 69] width 46 height 7
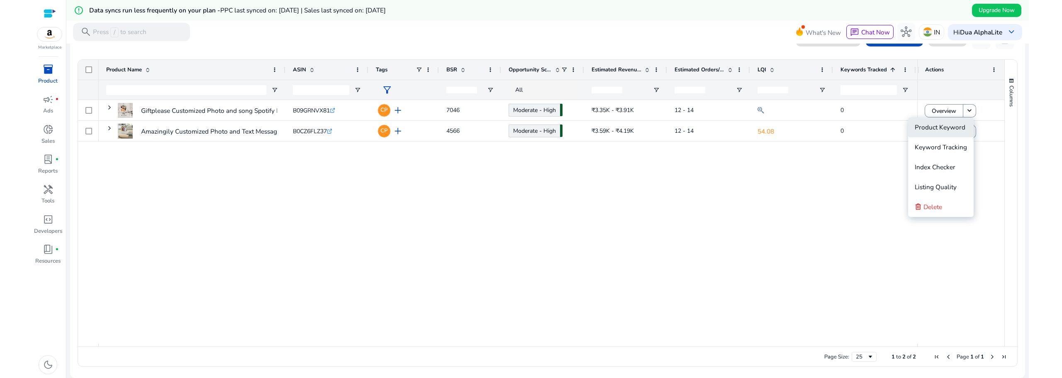
click at [954, 128] on span "Product Keyword" at bounding box center [940, 127] width 51 height 9
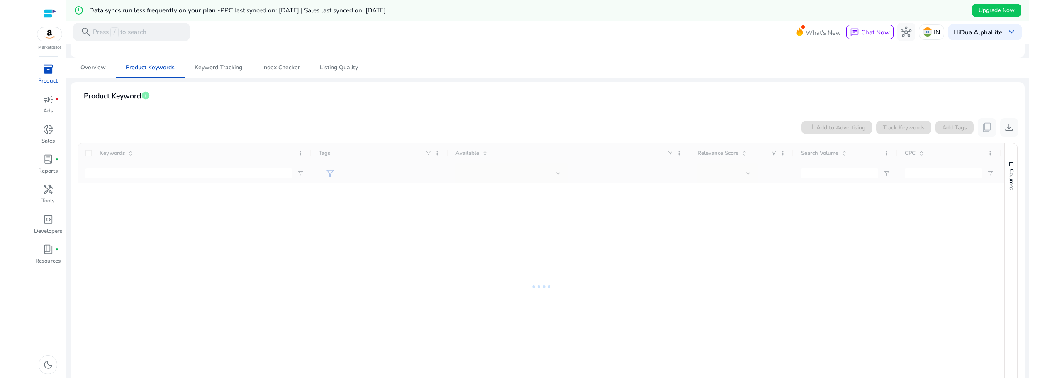
scroll to position [138, 0]
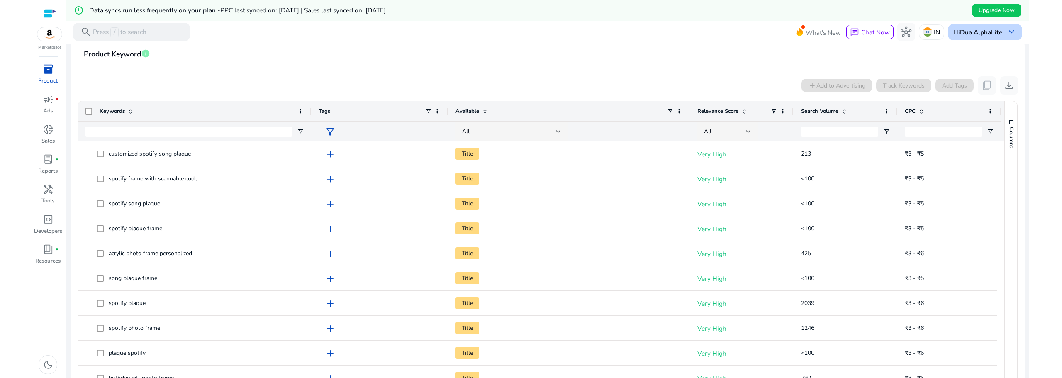
click at [977, 31] on b "Dua AlphaLite" at bounding box center [981, 32] width 42 height 9
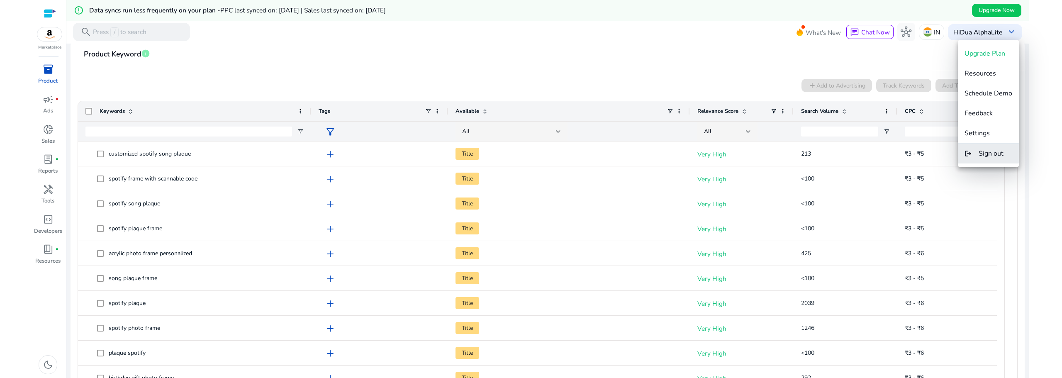
click at [991, 151] on span "Sign out" at bounding box center [991, 153] width 25 height 9
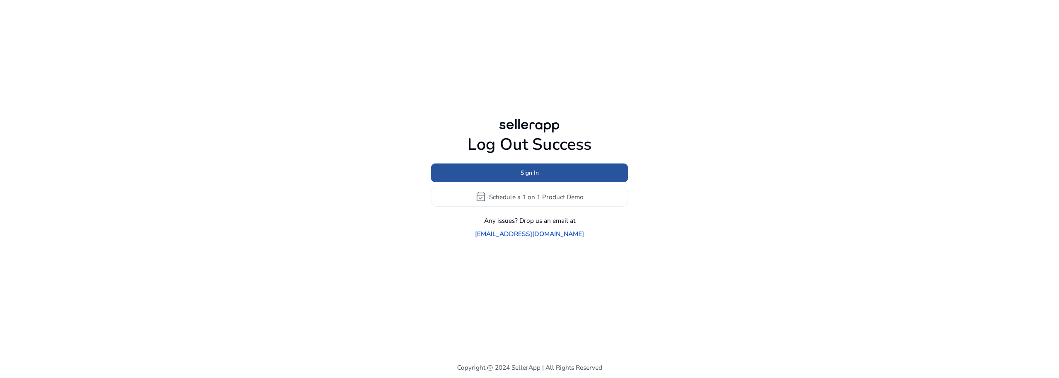
click at [536, 177] on span "Sign In" at bounding box center [530, 172] width 18 height 9
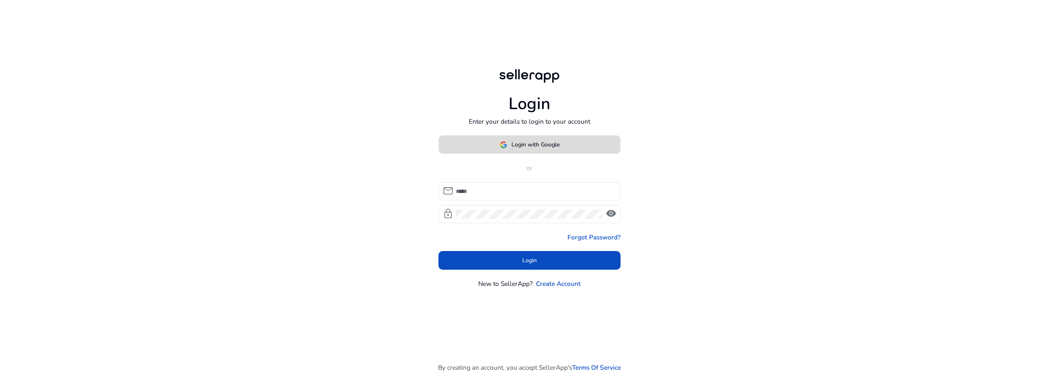
click at [549, 144] on span "Login with Google" at bounding box center [536, 144] width 48 height 9
click at [530, 151] on span at bounding box center [530, 145] width 182 height 20
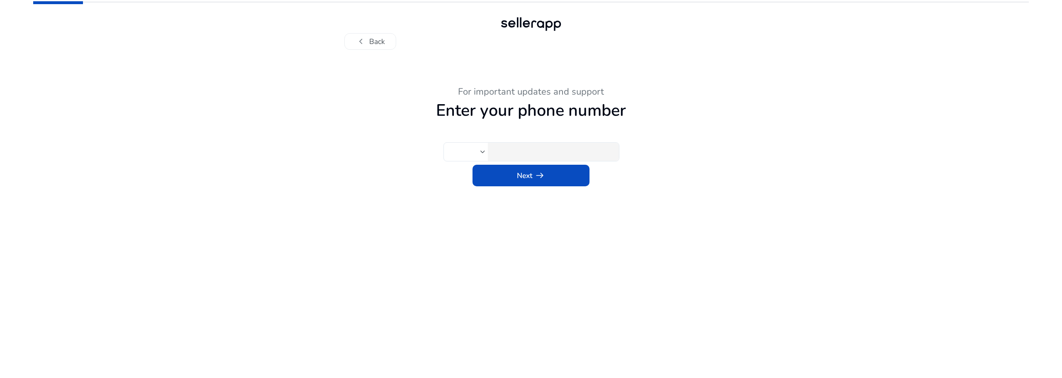
type input "***"
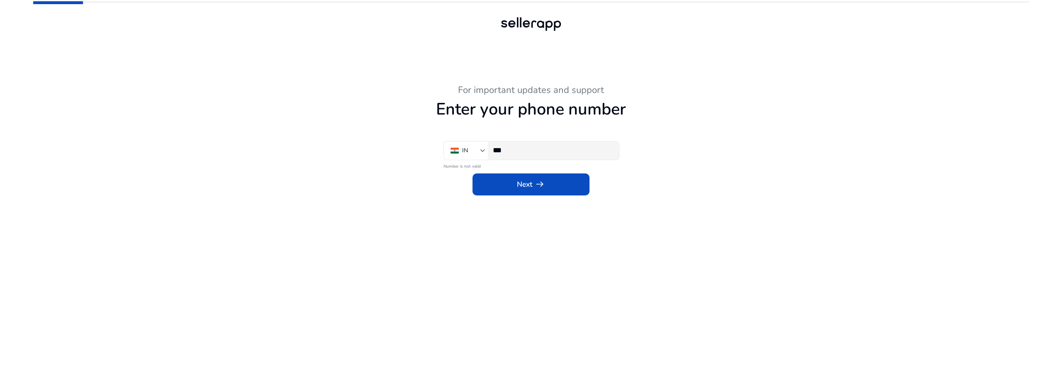
click at [536, 153] on input "***" at bounding box center [552, 150] width 119 height 9
